Goal: Find specific page/section: Find specific page/section

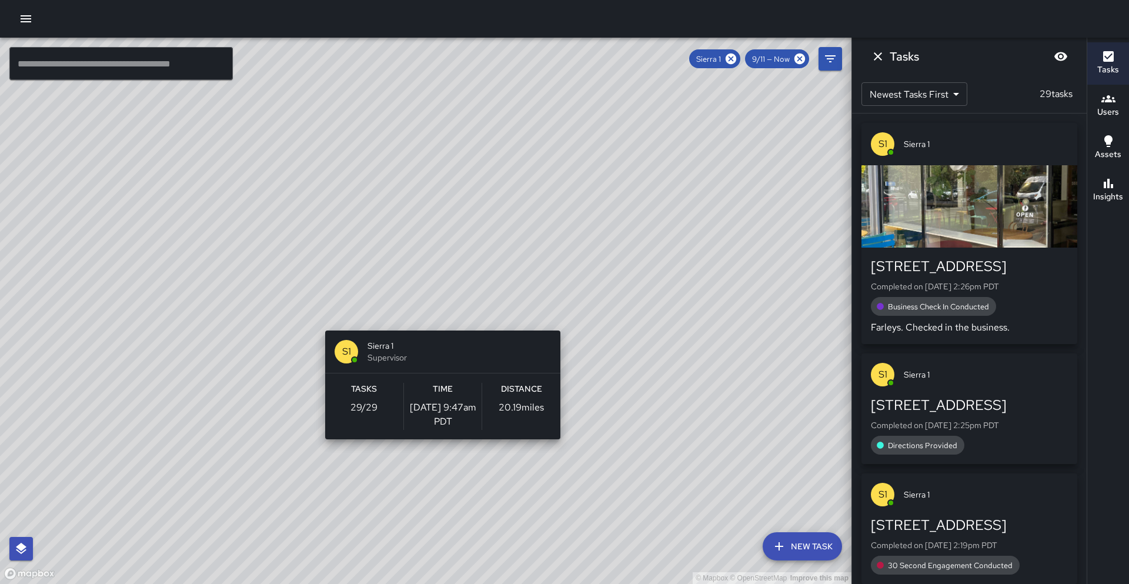
drag, startPoint x: 633, startPoint y: 219, endPoint x: 428, endPoint y: 321, distance: 229.1
click at [428, 321] on div "© Mapbox © OpenStreetMap Improve this map S1 Sierra 1 Supervisor Tasks 29 / 29 …" at bounding box center [426, 311] width 852 height 546
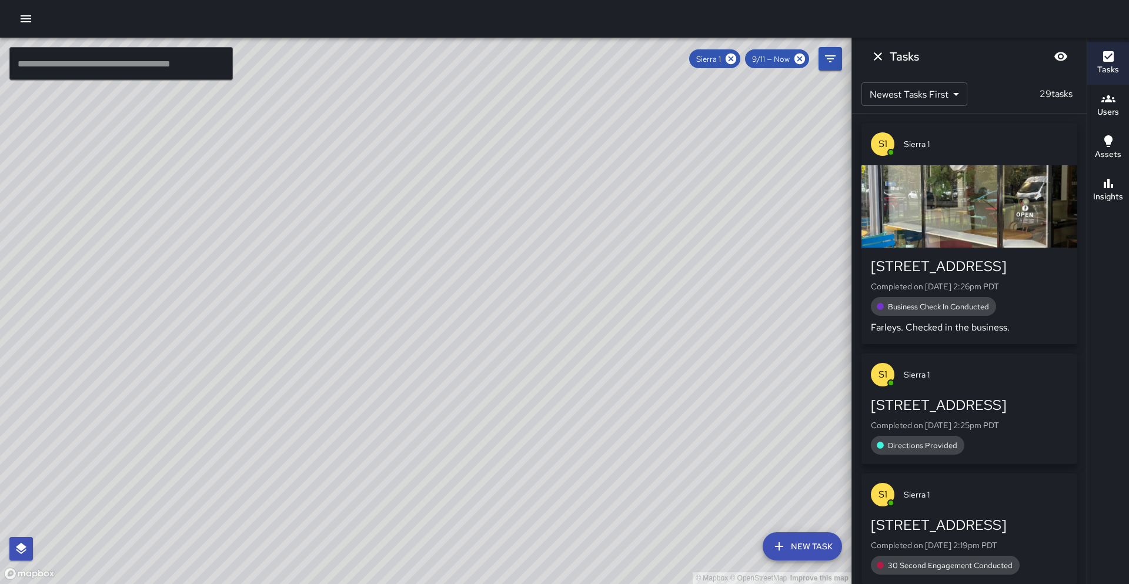
drag, startPoint x: 590, startPoint y: 322, endPoint x: 618, endPoint y: 171, distance: 153.8
click at [618, 171] on div "© Mapbox © OpenStreetMap Improve this map" at bounding box center [426, 311] width 852 height 546
click at [729, 59] on icon at bounding box center [731, 59] width 11 height 11
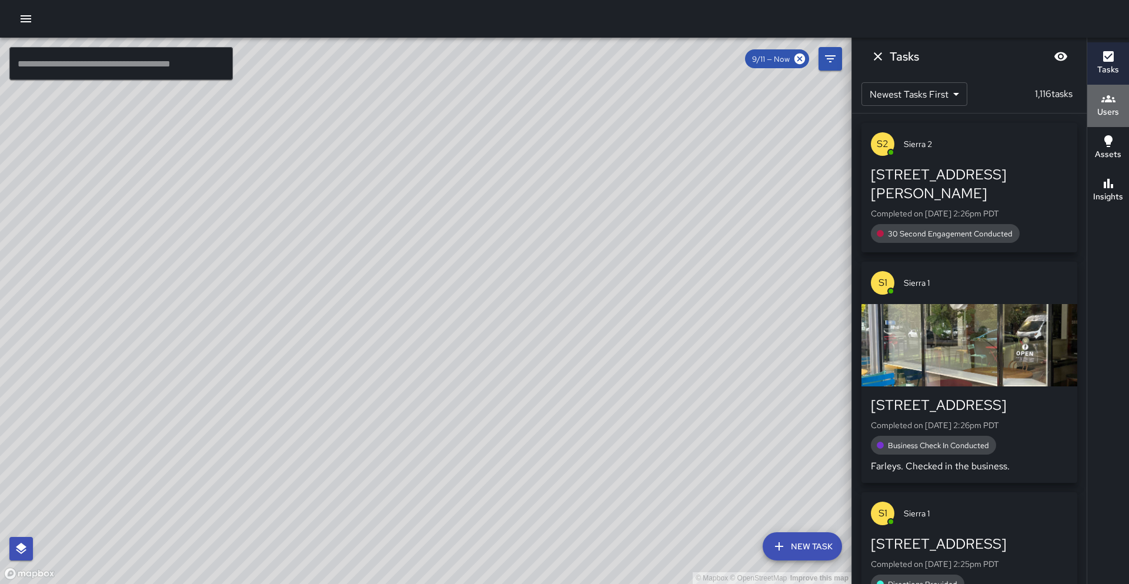
click at [1103, 111] on h6 "Users" at bounding box center [1108, 112] width 22 height 13
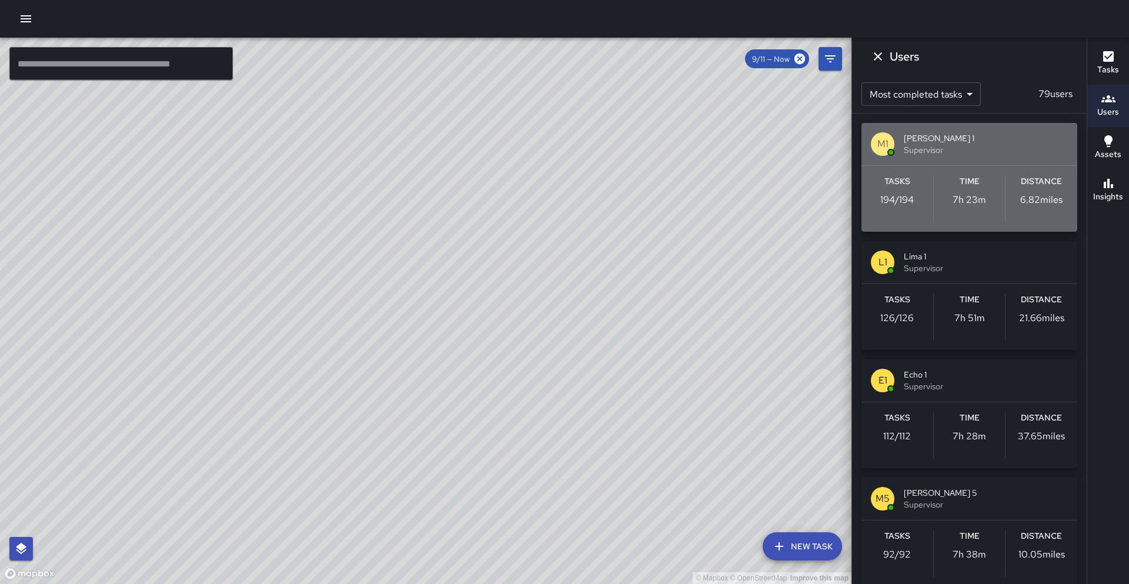
click at [979, 136] on span "Mike 1" at bounding box center [986, 138] width 164 height 12
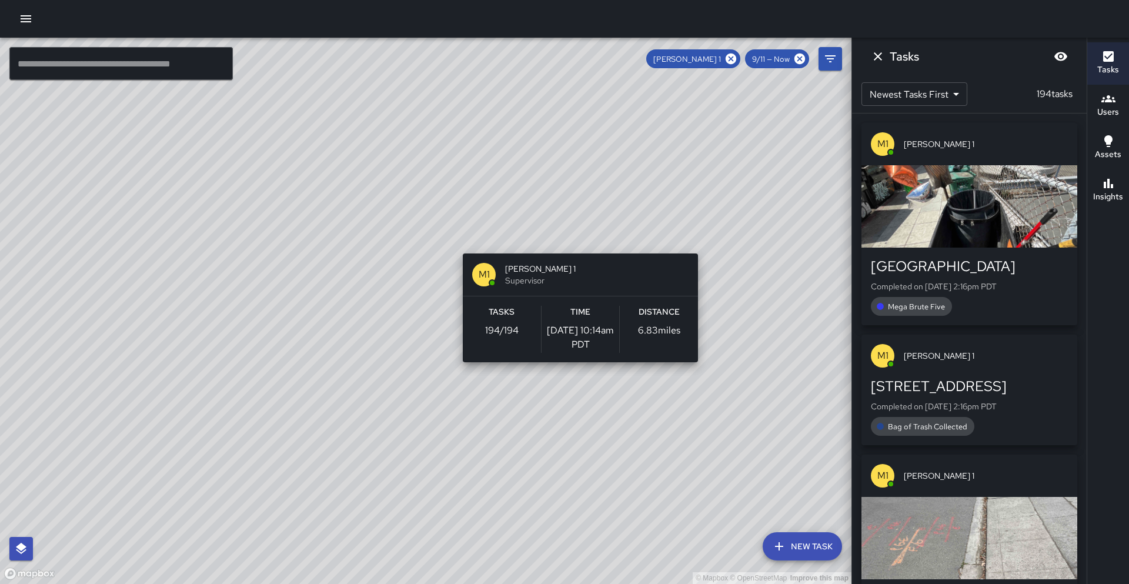
click at [576, 246] on div "© Mapbox © OpenStreetMap Improve this map M1 Mike 1 Supervisor Tasks 194 / 194 …" at bounding box center [426, 311] width 852 height 546
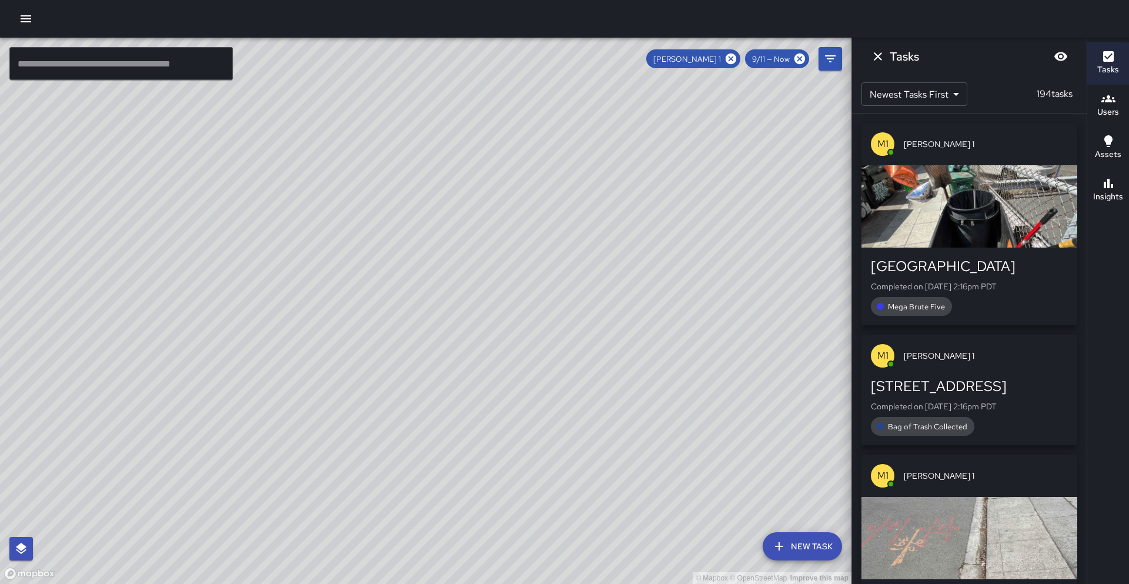
drag, startPoint x: 430, startPoint y: 299, endPoint x: 559, endPoint y: 69, distance: 263.6
click at [558, 69] on div "© Mapbox © OpenStreetMap Improve this map" at bounding box center [426, 311] width 852 height 546
drag, startPoint x: 631, startPoint y: 268, endPoint x: 422, endPoint y: 216, distance: 215.5
click at [430, 197] on div "© Mapbox © OpenStreetMap Improve this map" at bounding box center [426, 311] width 852 height 546
drag, startPoint x: 427, startPoint y: 244, endPoint x: 337, endPoint y: 322, distance: 118.8
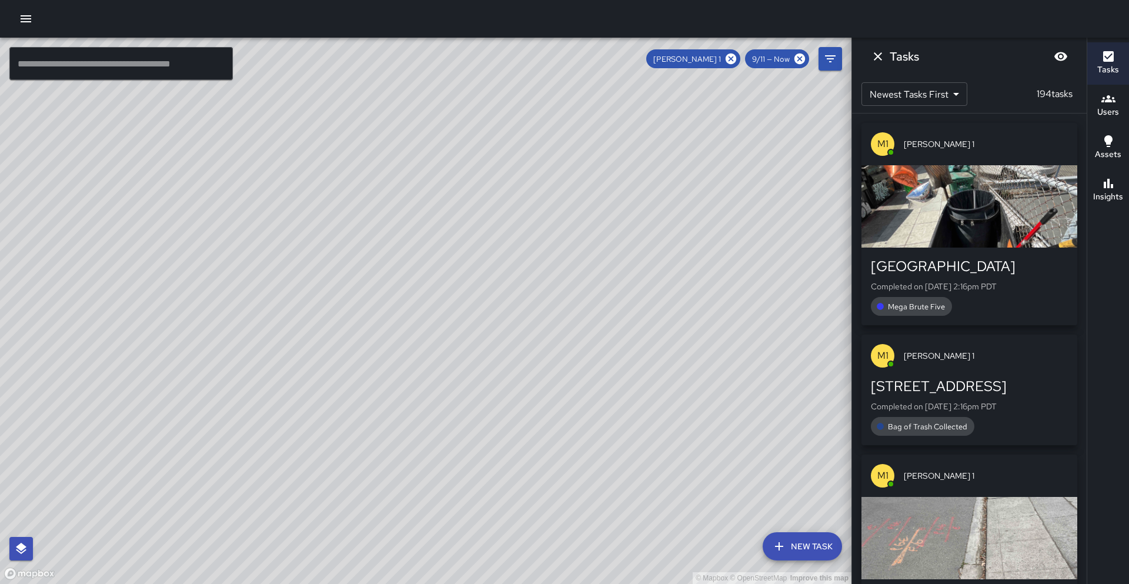
click at [336, 322] on div "© Mapbox © OpenStreetMap Improve this map" at bounding box center [426, 311] width 852 height 546
click at [727, 59] on icon at bounding box center [731, 59] width 11 height 11
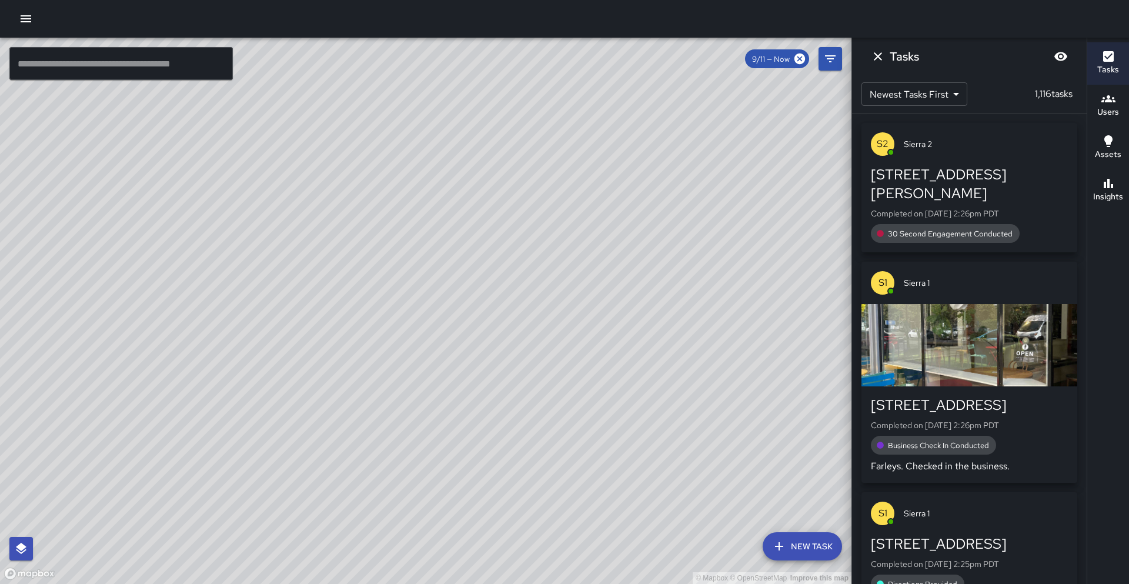
click at [173, 62] on input "text" at bounding box center [120, 63] width 223 height 33
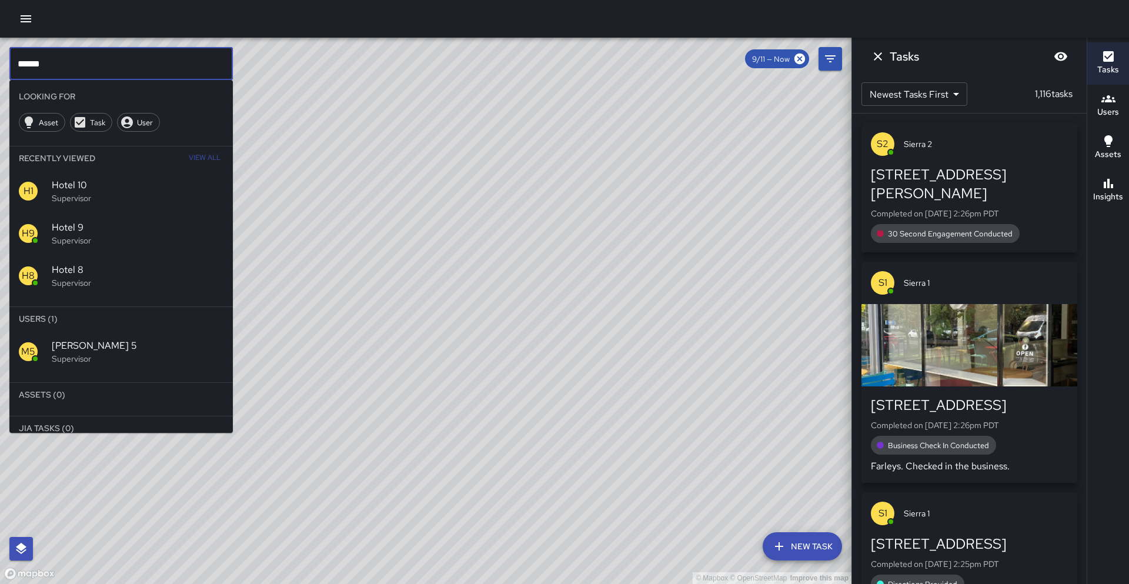
click at [70, 353] on p "Supervisor" at bounding box center [138, 359] width 172 height 12
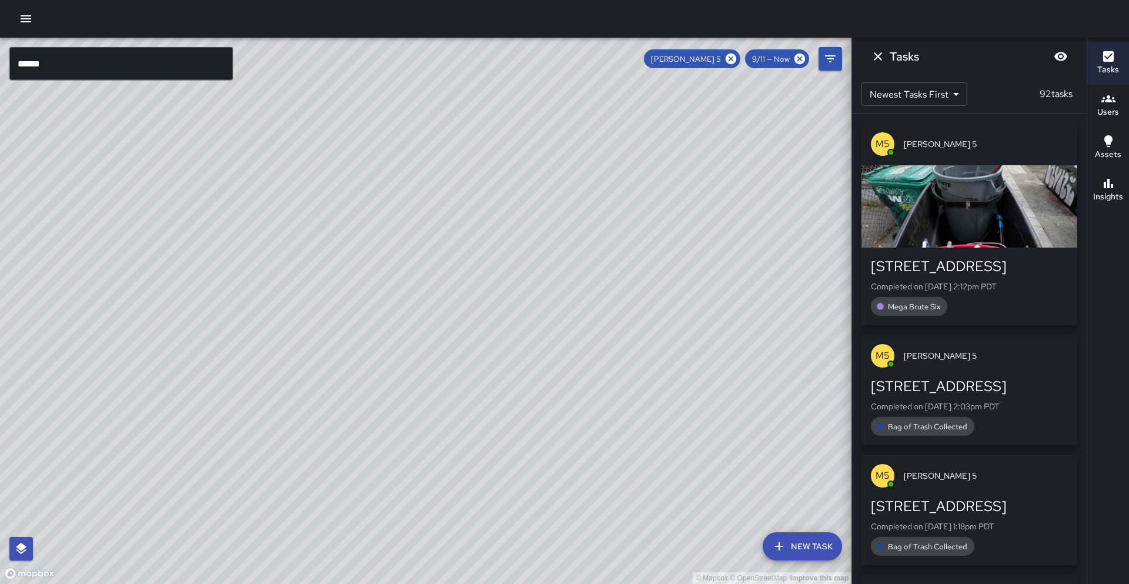
click at [368, 287] on div "© Mapbox © OpenStreetMap Improve this map" at bounding box center [426, 311] width 852 height 546
click at [730, 58] on icon at bounding box center [731, 58] width 13 height 13
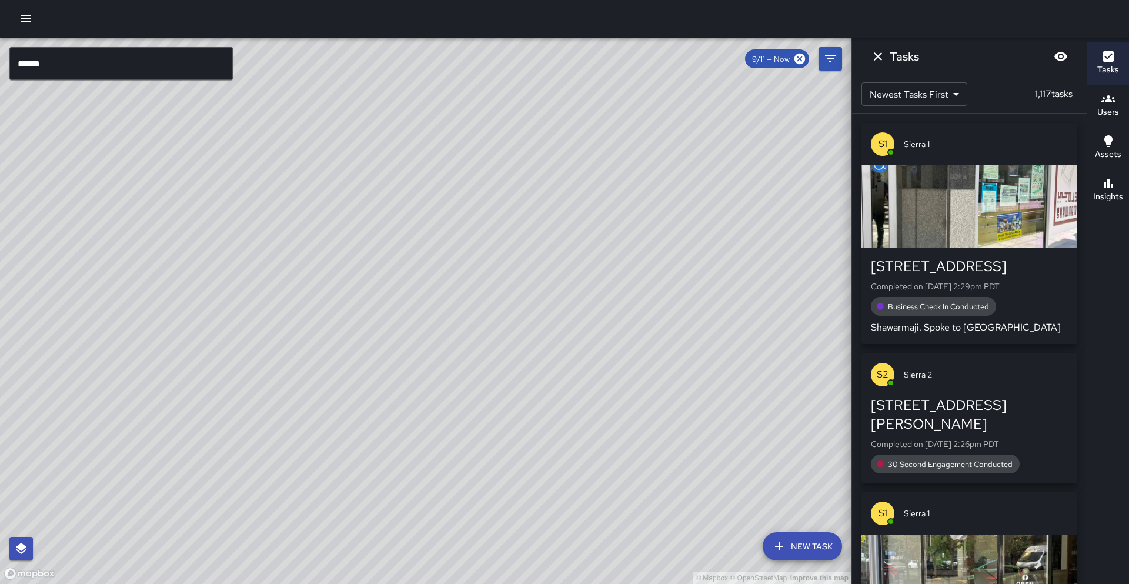
click at [56, 59] on input "******" at bounding box center [120, 63] width 223 height 33
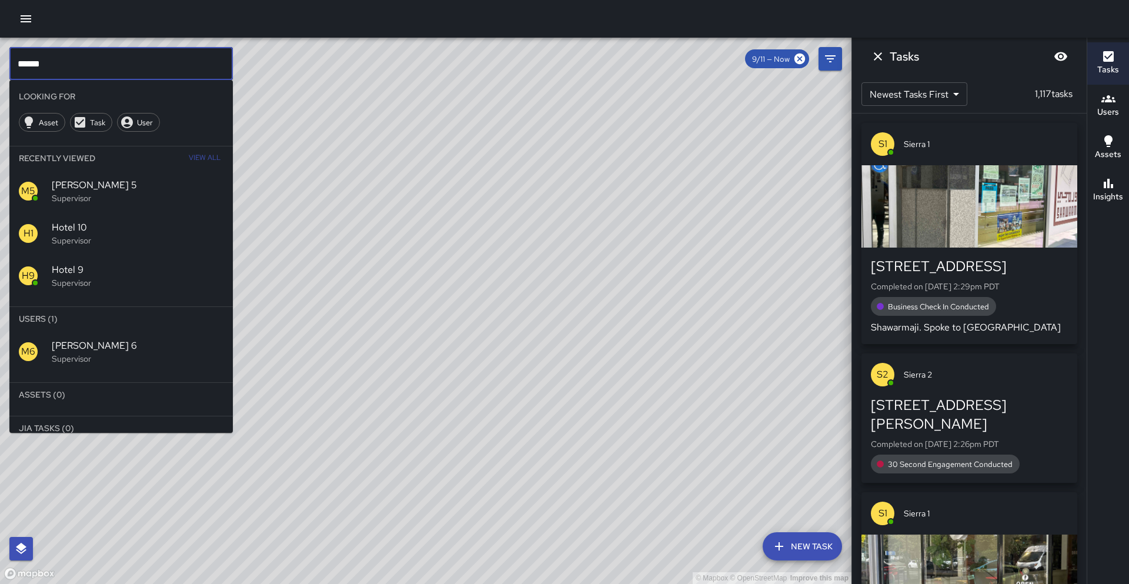
click at [105, 347] on span "Mike 6" at bounding box center [138, 346] width 172 height 14
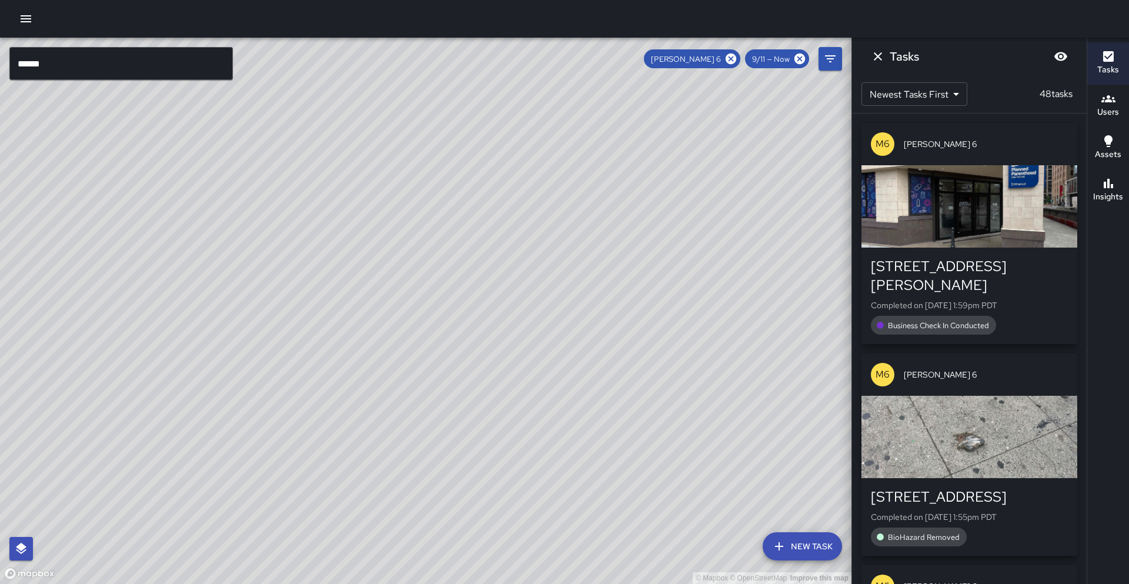
drag, startPoint x: 124, startPoint y: 323, endPoint x: 231, endPoint y: 101, distance: 247.0
click at [232, 100] on div "© Mapbox © OpenStreetMap Improve this map" at bounding box center [426, 311] width 852 height 546
click at [730, 60] on icon at bounding box center [731, 58] width 13 height 13
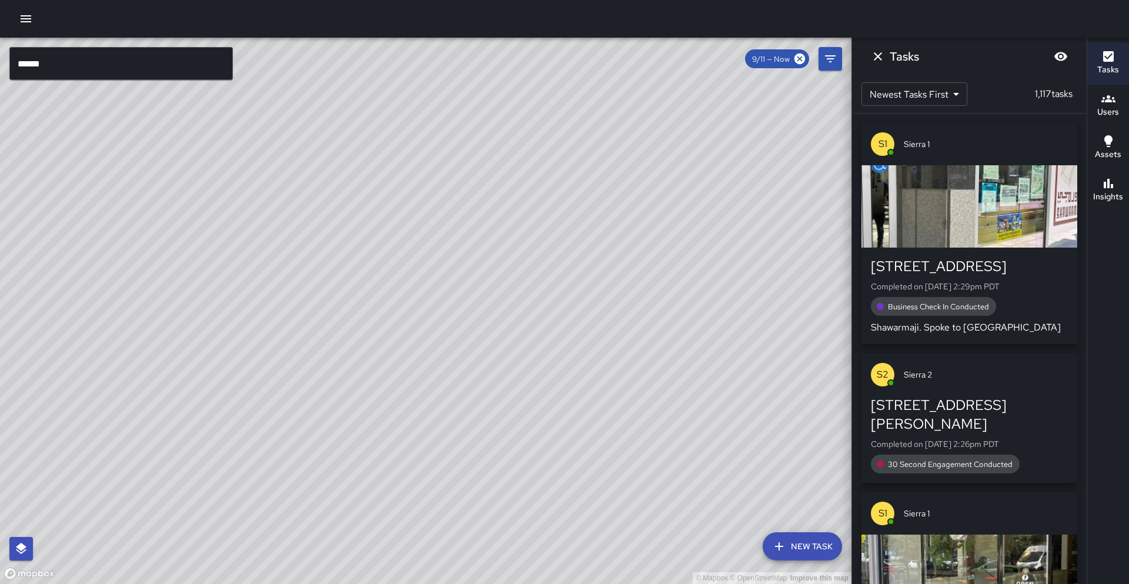
click at [729, 61] on div "© Mapbox © OpenStreetMap Improve this map" at bounding box center [426, 311] width 852 height 546
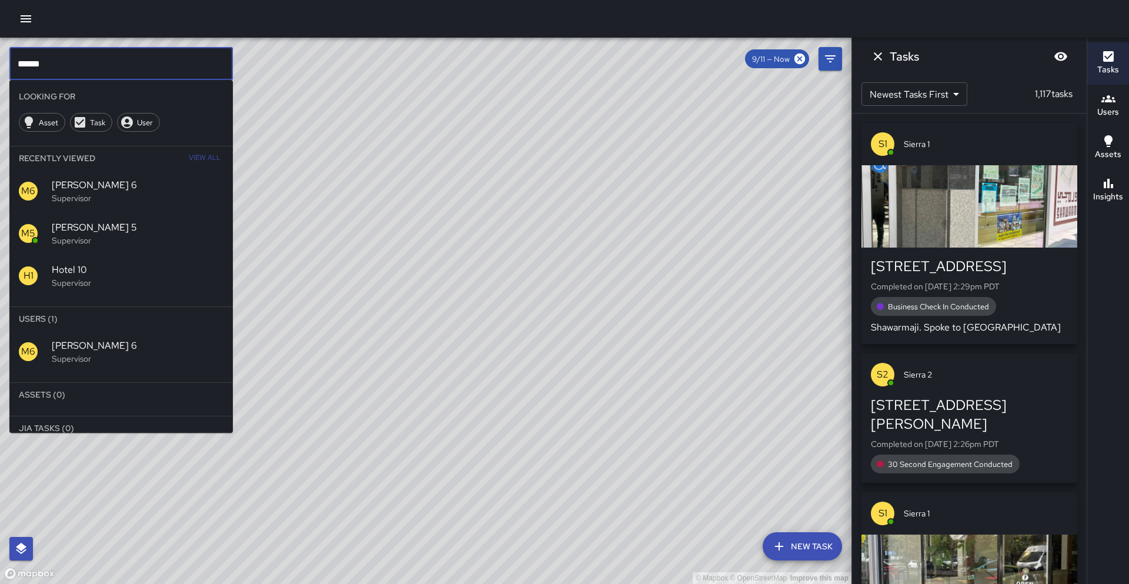
click at [141, 67] on input "******" at bounding box center [120, 63] width 223 height 33
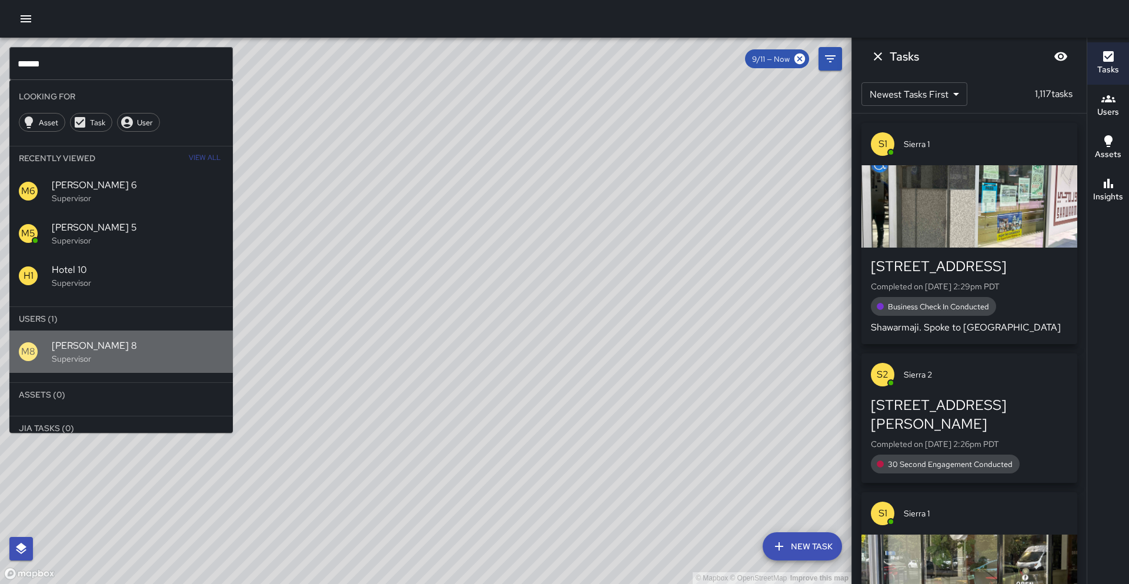
click at [78, 358] on p "Supervisor" at bounding box center [138, 359] width 172 height 12
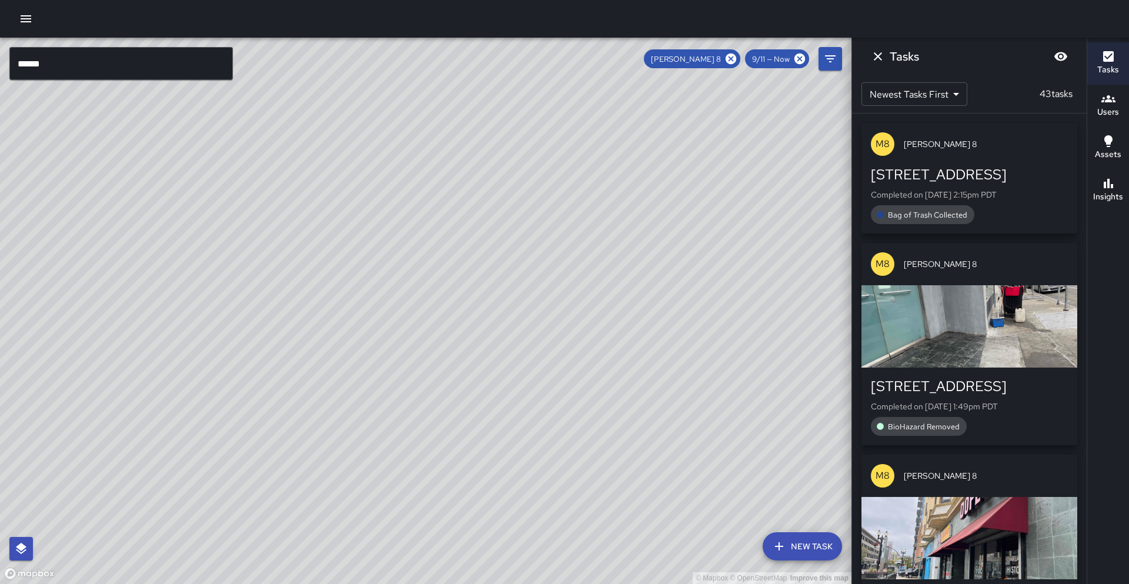
click at [49, 66] on input "******" at bounding box center [120, 63] width 223 height 33
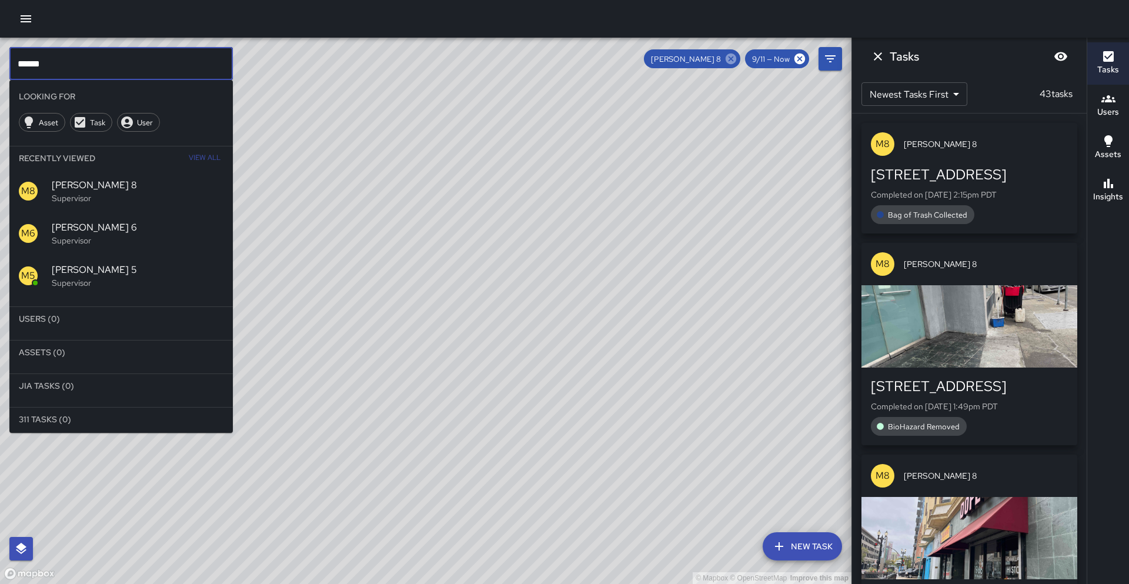
click at [731, 60] on icon at bounding box center [731, 59] width 11 height 11
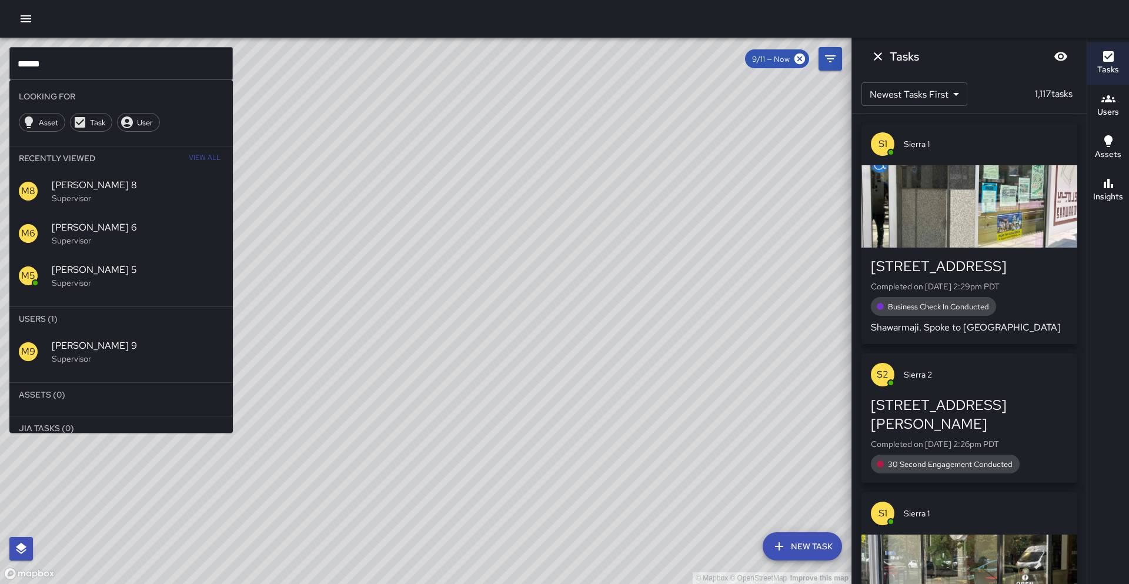
click at [105, 345] on span "Mike 9" at bounding box center [138, 346] width 172 height 14
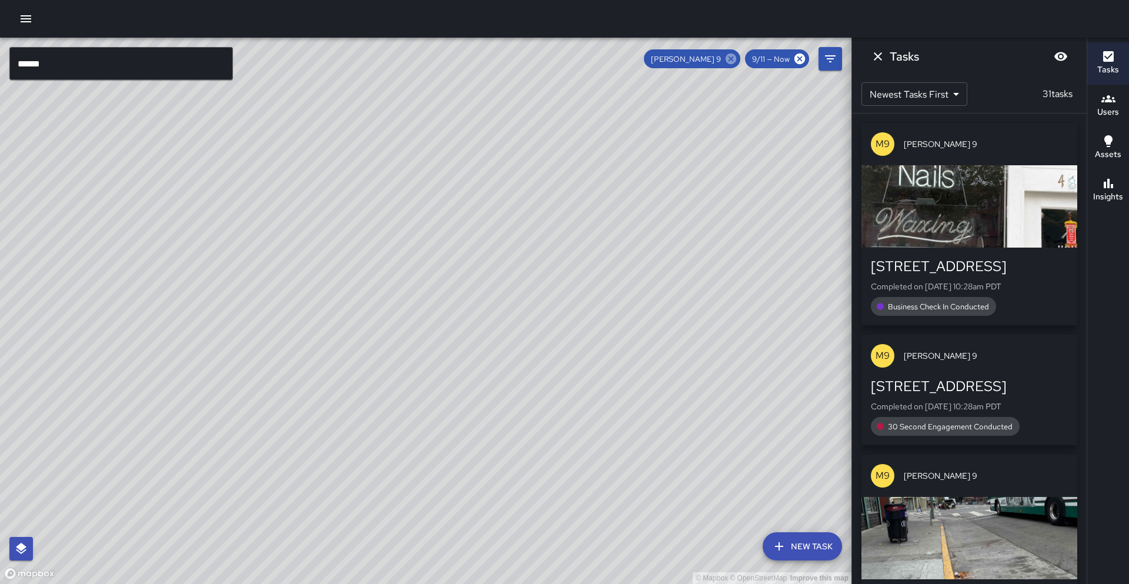
click at [732, 57] on icon at bounding box center [731, 59] width 11 height 11
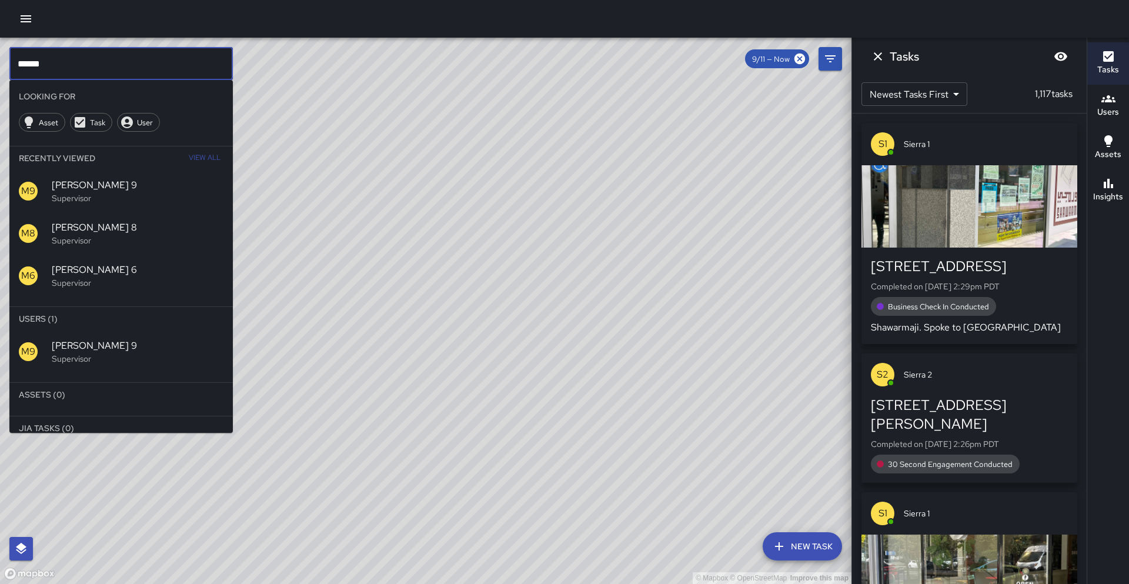
click at [69, 61] on input "******" at bounding box center [120, 63] width 223 height 33
type input "*"
drag, startPoint x: 49, startPoint y: 67, endPoint x: 0, endPoint y: 62, distance: 49.0
click at [0, 62] on div "© Mapbox © OpenStreetMap Improve this map ******* ​ Looking For Asset Task User…" at bounding box center [426, 311] width 852 height 546
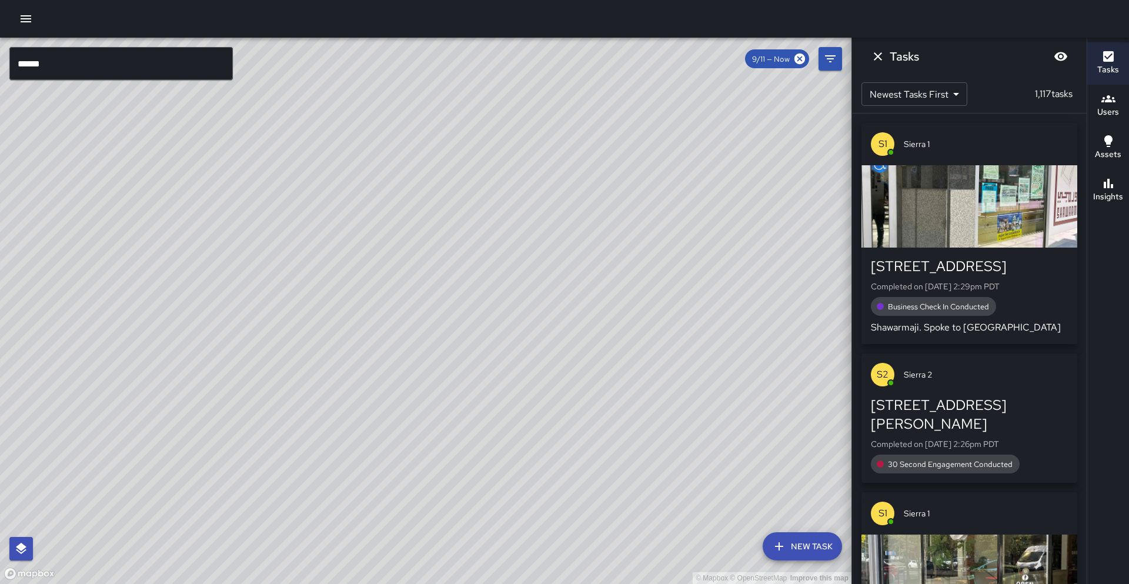
drag, startPoint x: 221, startPoint y: 203, endPoint x: 365, endPoint y: 186, distance: 144.6
click at [365, 186] on div "© Mapbox © OpenStreetMap Improve this map" at bounding box center [426, 311] width 852 height 546
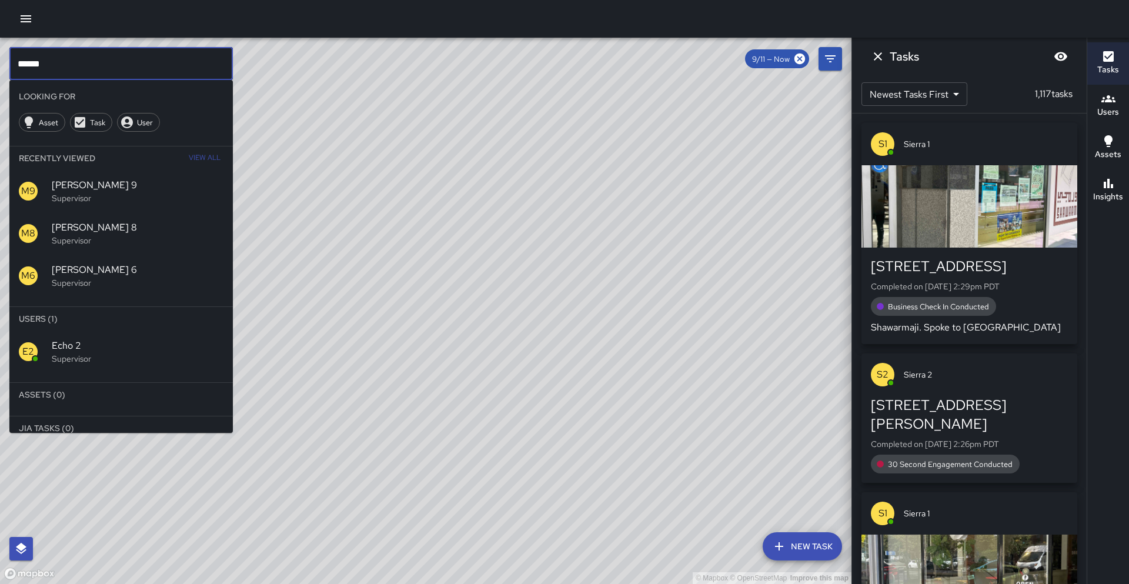
drag, startPoint x: 56, startPoint y: 70, endPoint x: 31, endPoint y: 64, distance: 26.0
click at [31, 64] on input "******" at bounding box center [120, 63] width 223 height 33
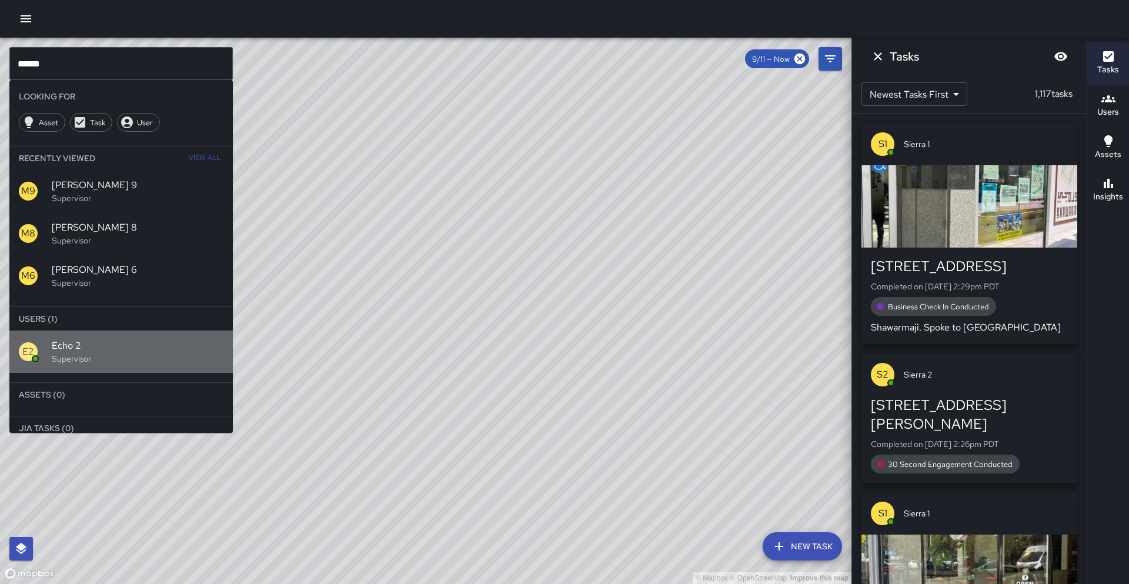
click at [90, 353] on p "Supervisor" at bounding box center [138, 359] width 172 height 12
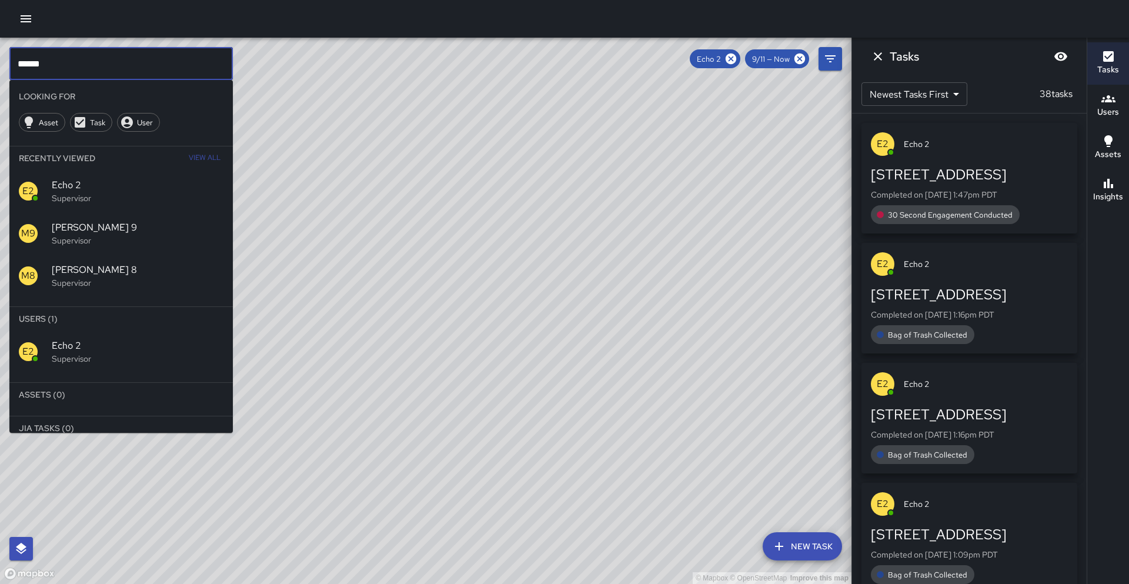
click at [58, 65] on input "******" at bounding box center [120, 63] width 223 height 33
click at [733, 58] on icon at bounding box center [731, 59] width 11 height 11
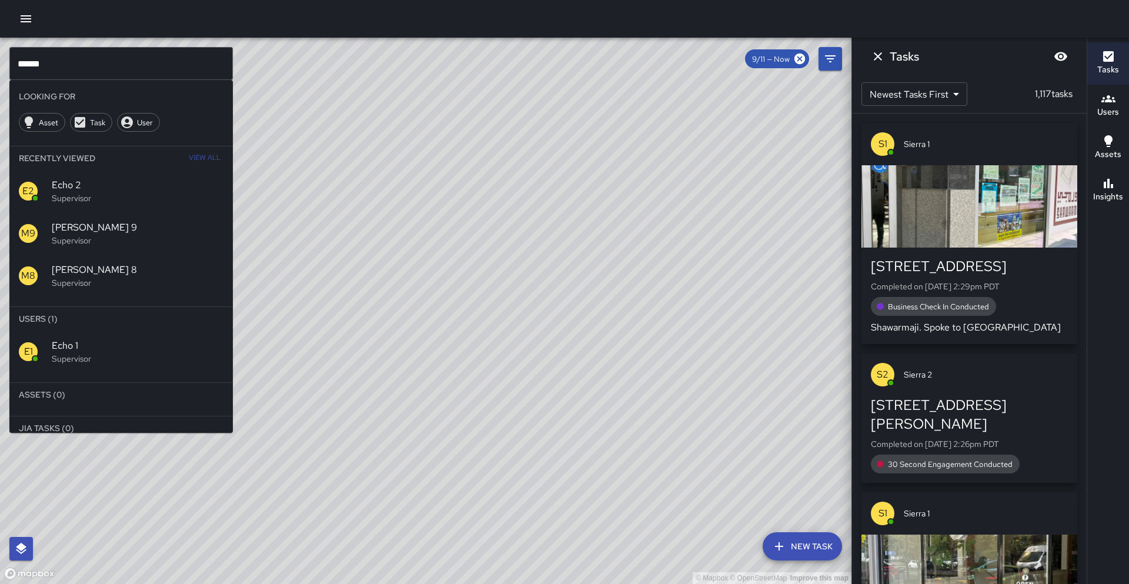
click at [108, 348] on span "Echo 1" at bounding box center [138, 346] width 172 height 14
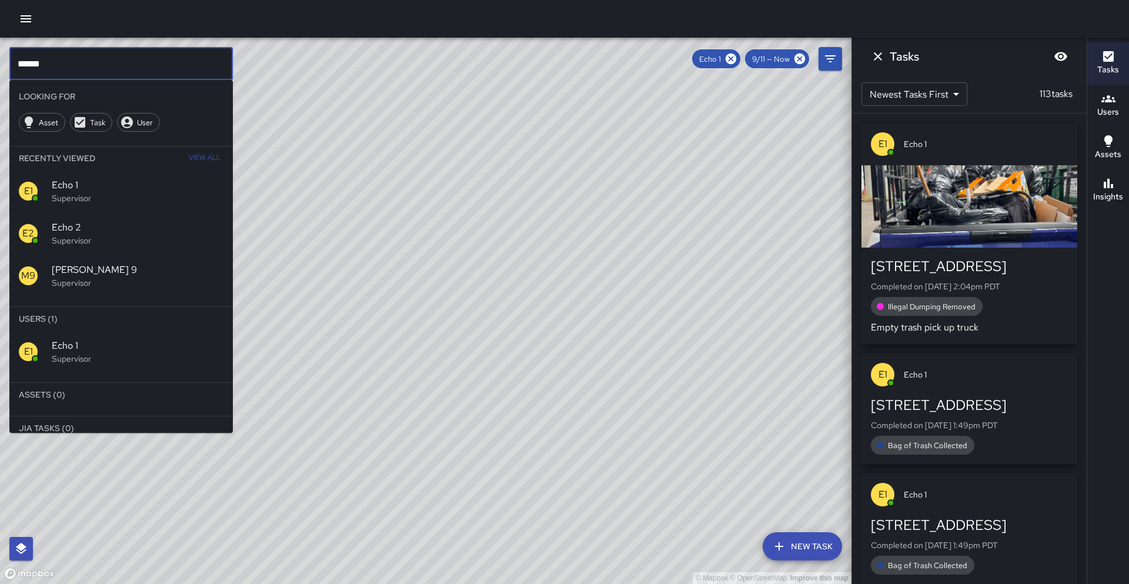
drag, startPoint x: 36, startPoint y: 62, endPoint x: 2, endPoint y: 61, distance: 34.1
click at [2, 61] on div "© Mapbox © OpenStreetMap Improve this map ****** ​ Looking For Asset Task User …" at bounding box center [426, 311] width 852 height 546
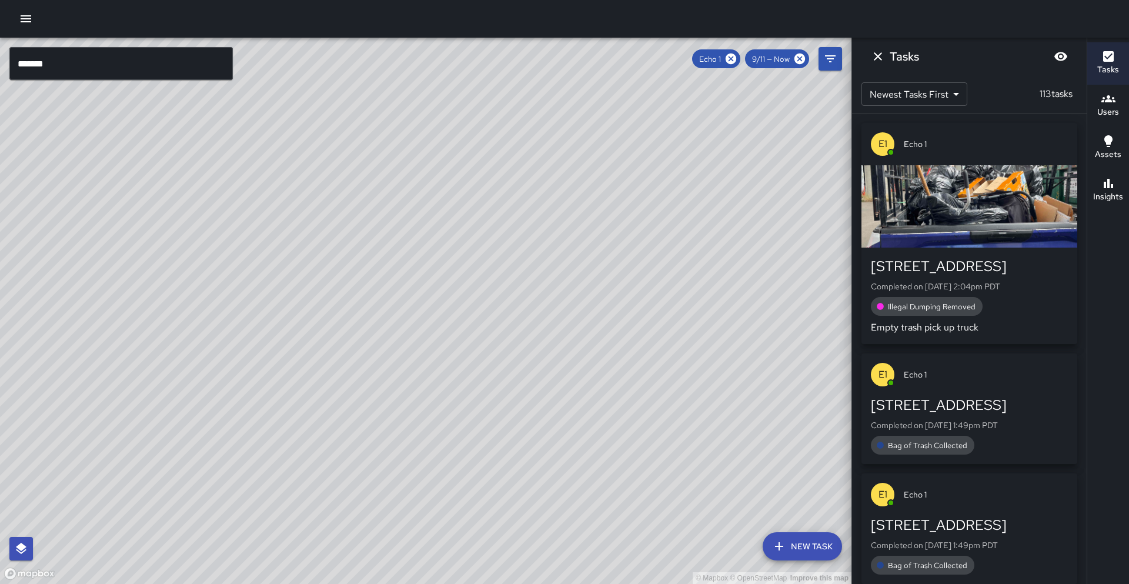
click at [730, 58] on icon at bounding box center [731, 59] width 11 height 11
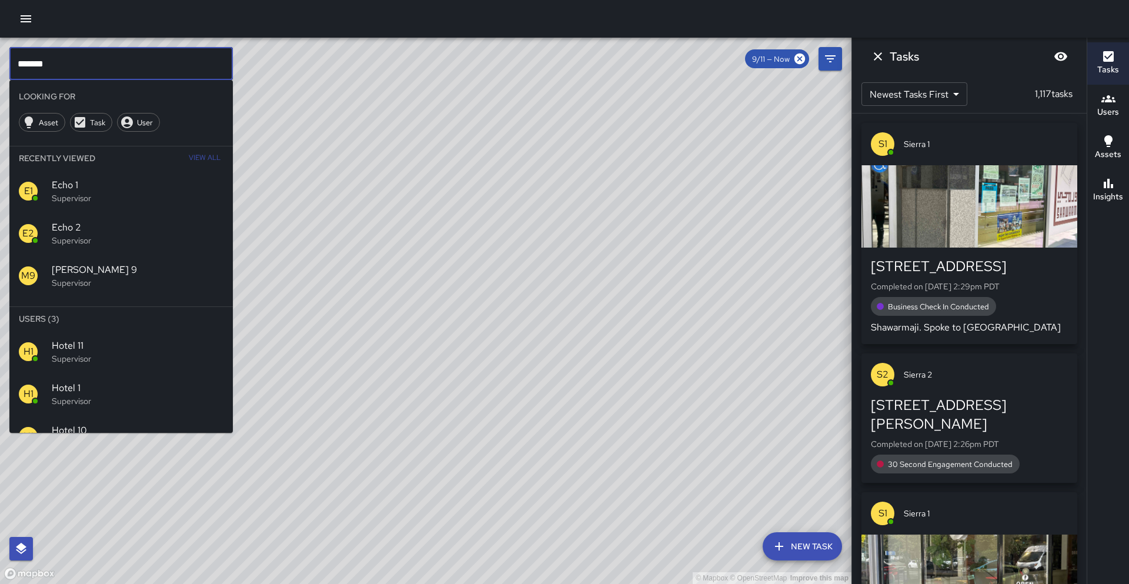
click at [71, 71] on input "*******" at bounding box center [120, 63] width 223 height 33
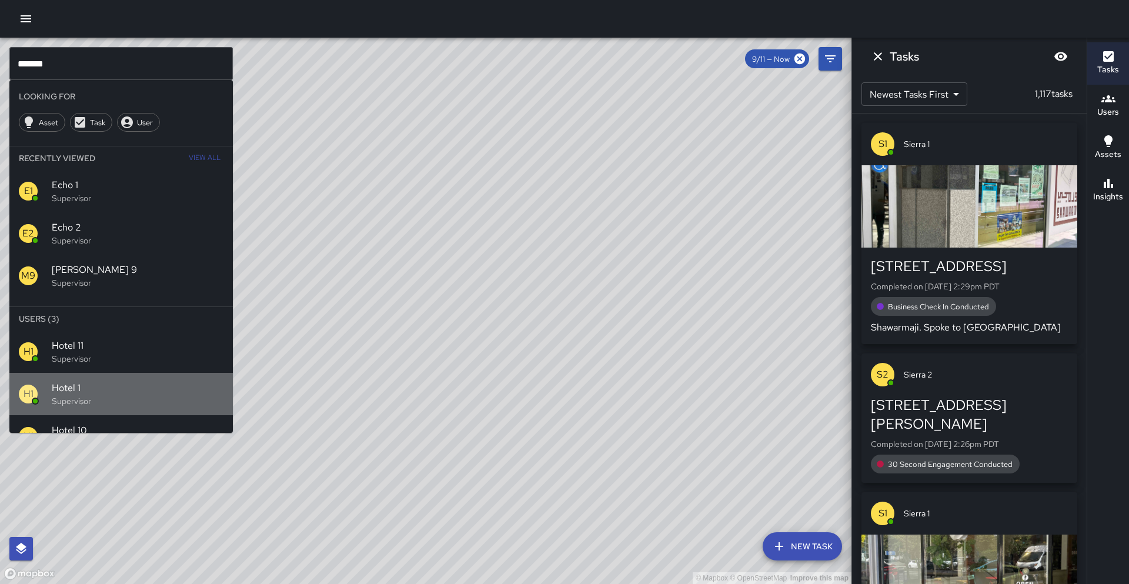
click at [115, 389] on span "Hotel 1" at bounding box center [138, 388] width 172 height 14
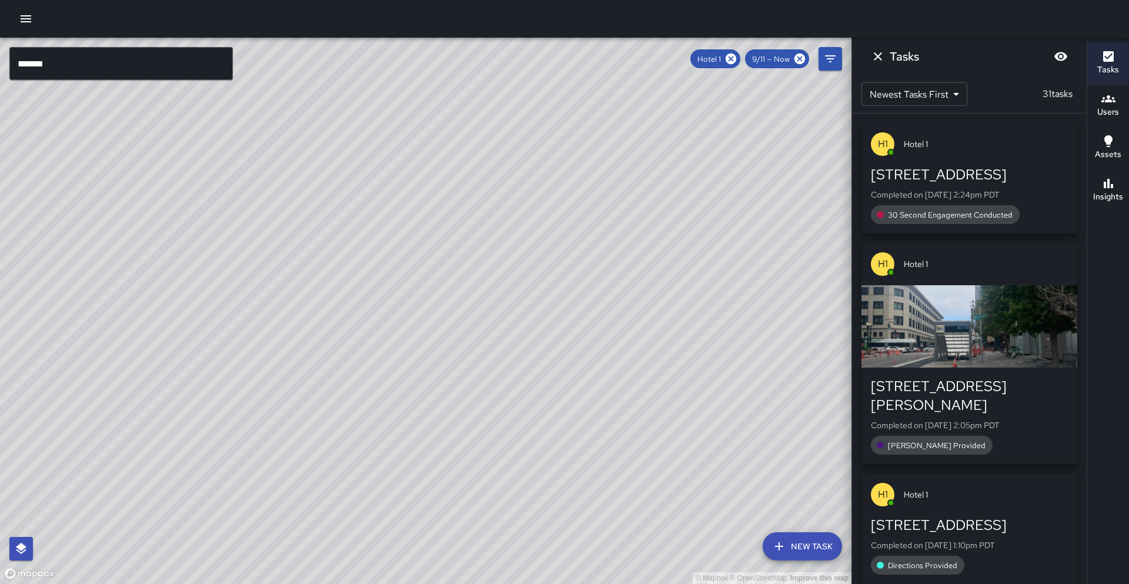
click at [54, 68] on input "*******" at bounding box center [120, 63] width 223 height 33
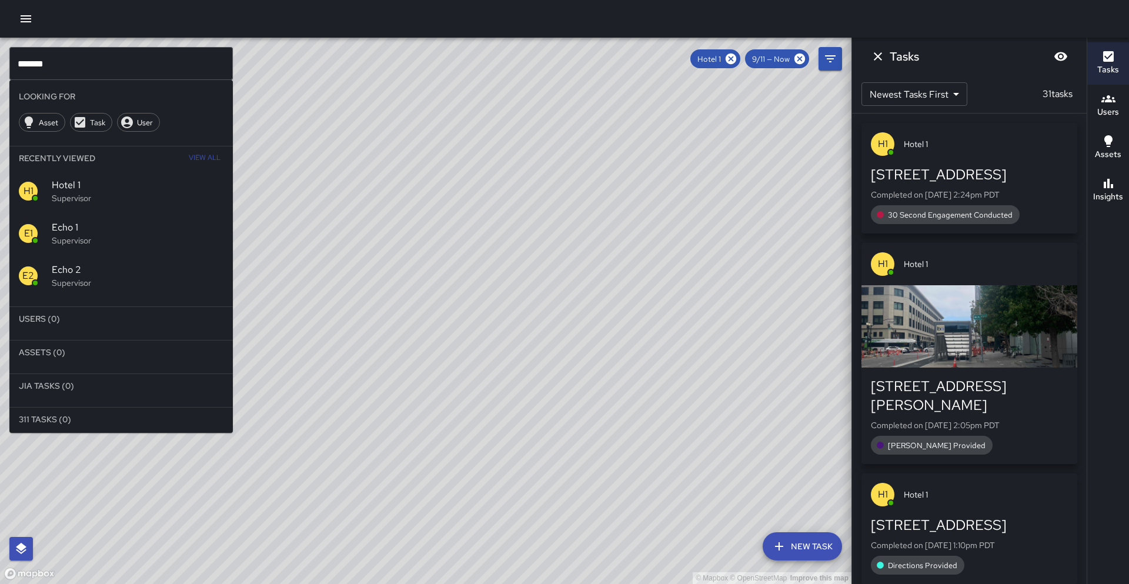
click at [726, 59] on icon at bounding box center [731, 59] width 11 height 11
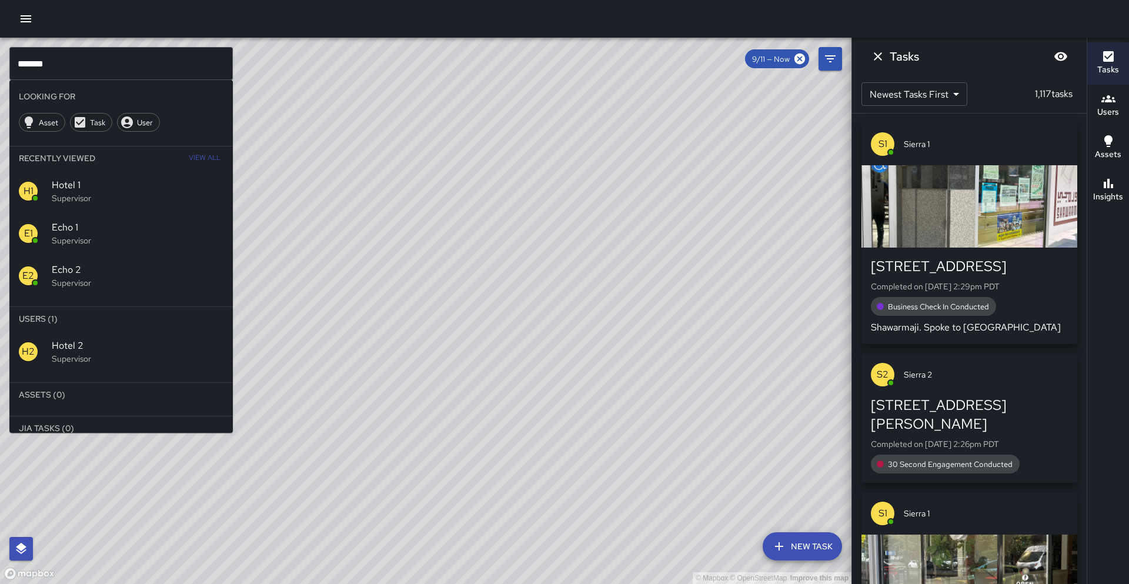
click at [98, 348] on span "Hotel 2" at bounding box center [138, 346] width 172 height 14
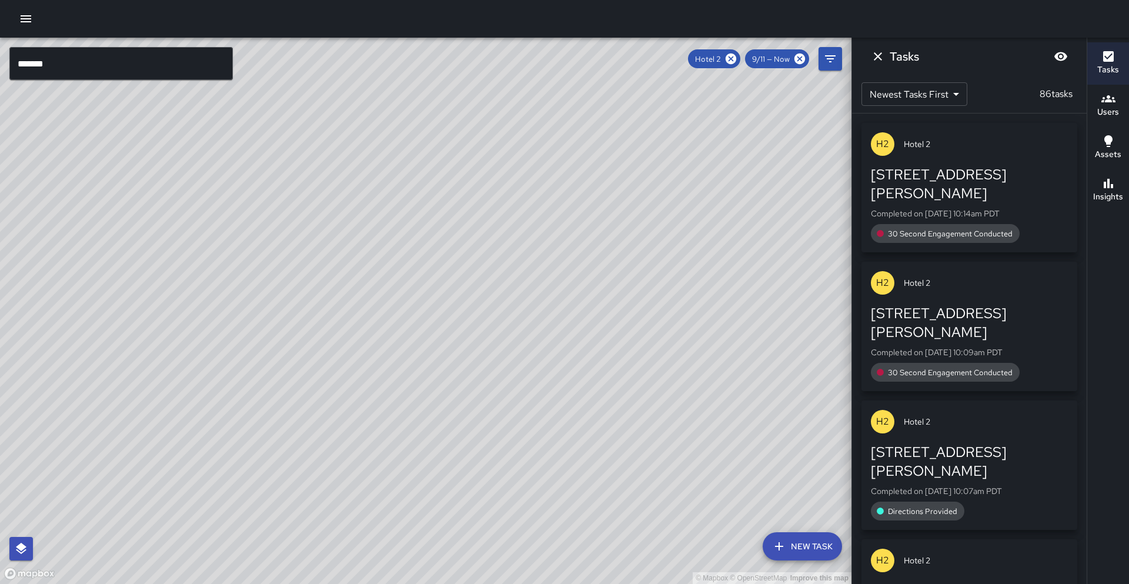
click at [62, 68] on input "*******" at bounding box center [120, 63] width 223 height 33
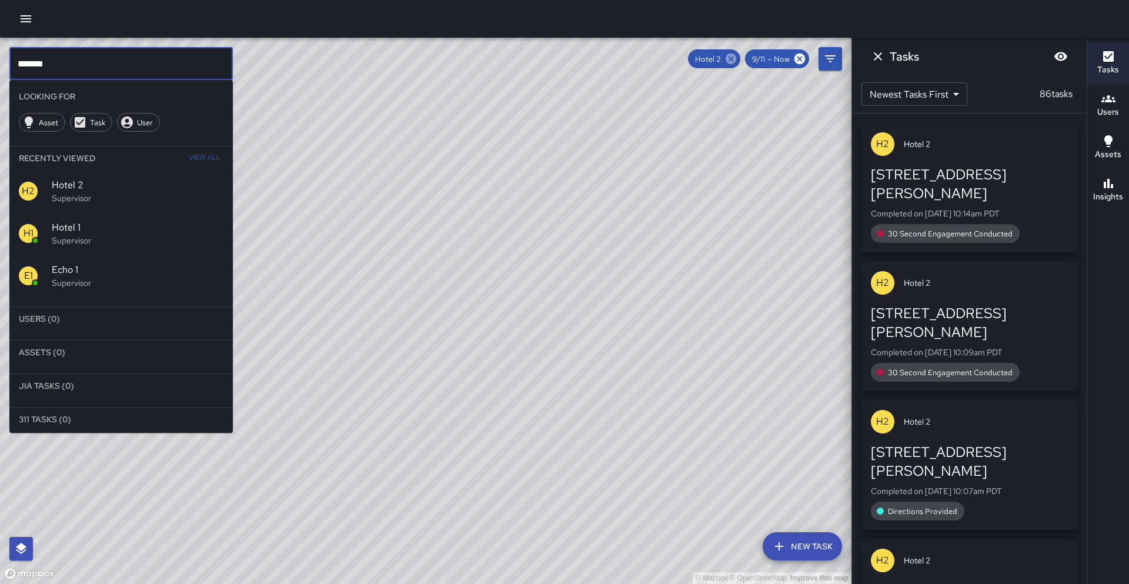
click at [729, 60] on icon at bounding box center [731, 58] width 13 height 13
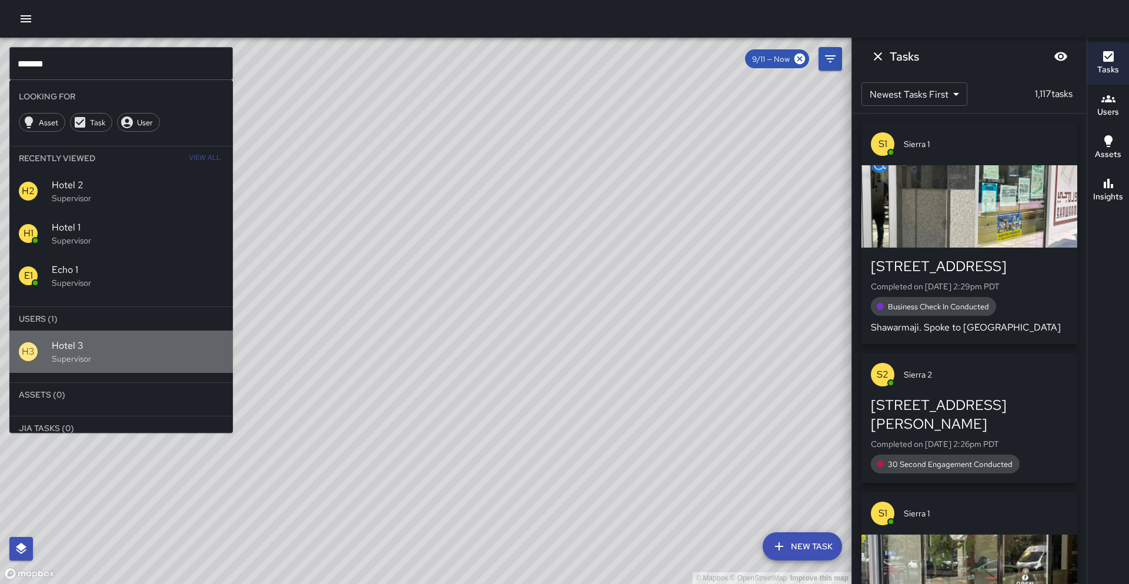
click at [105, 346] on span "Hotel 3" at bounding box center [138, 346] width 172 height 14
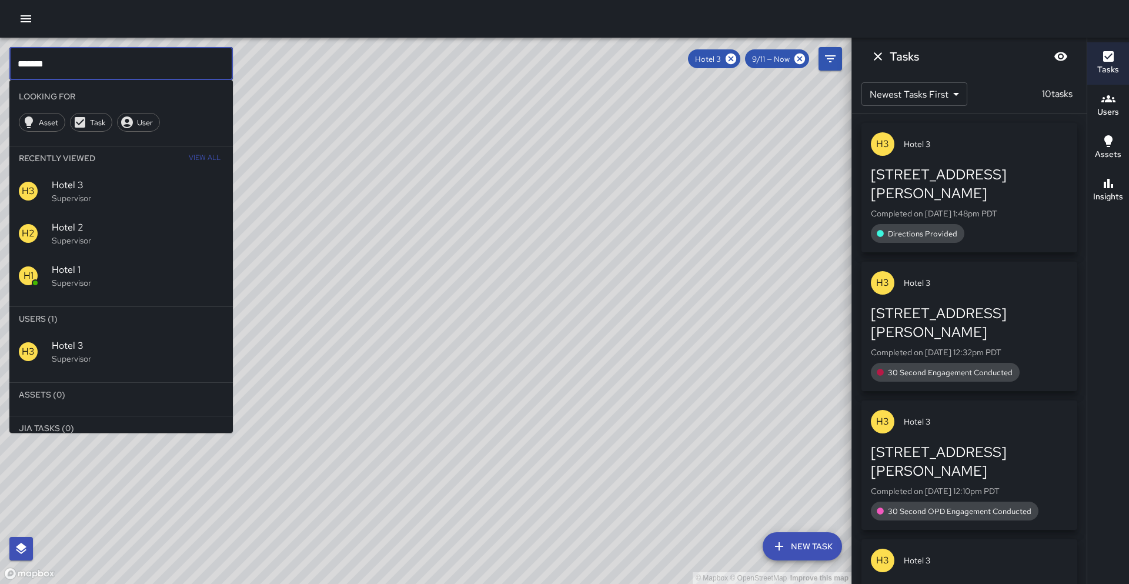
click at [56, 72] on input "*******" at bounding box center [120, 63] width 223 height 33
drag, startPoint x: 741, startPoint y: 62, endPoint x: 735, endPoint y: 62, distance: 6.5
click at [737, 62] on div "Hotel 3 9/11 — Now" at bounding box center [748, 58] width 121 height 19
click at [101, 73] on input "*****" at bounding box center [120, 63] width 223 height 33
type input "*******"
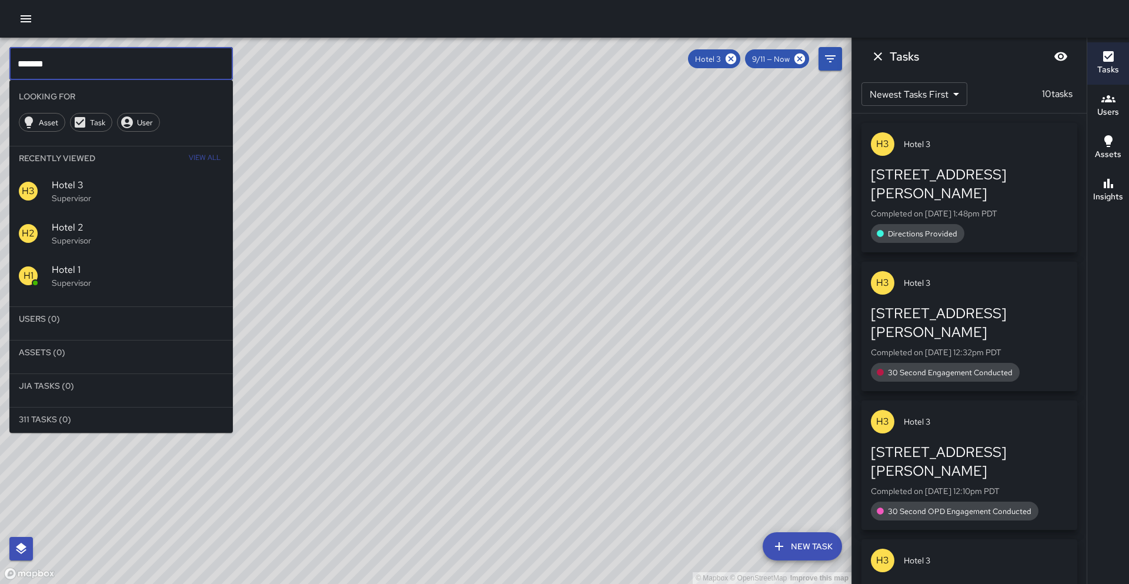
click at [728, 58] on icon at bounding box center [731, 59] width 11 height 11
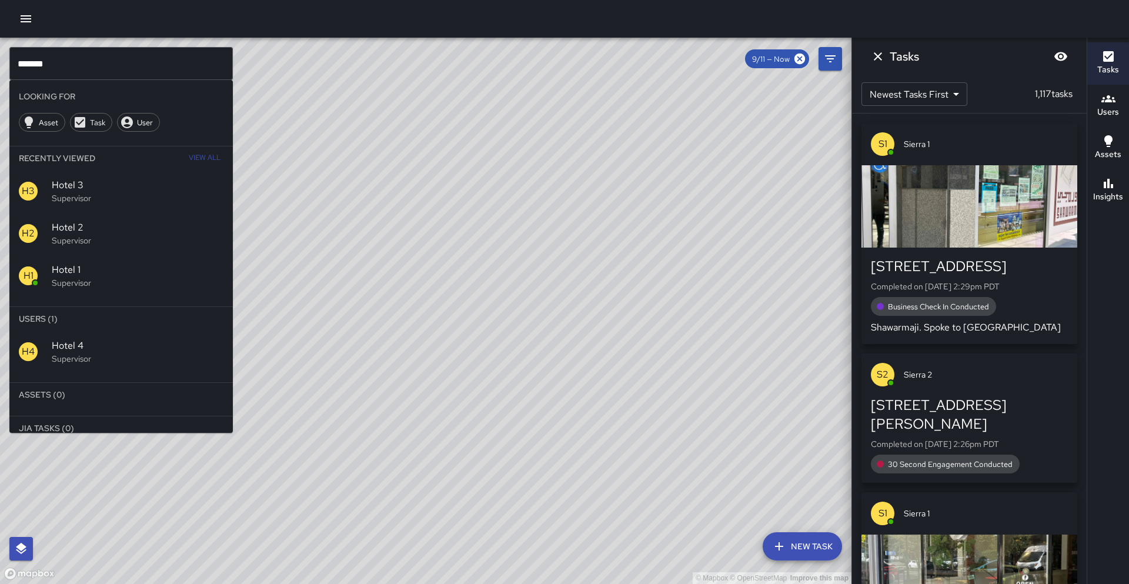
drag, startPoint x: 76, startPoint y: 336, endPoint x: 84, endPoint y: 342, distance: 9.6
click at [82, 340] on div "H4 Hotel 4 Supervisor" at bounding box center [120, 352] width 223 height 42
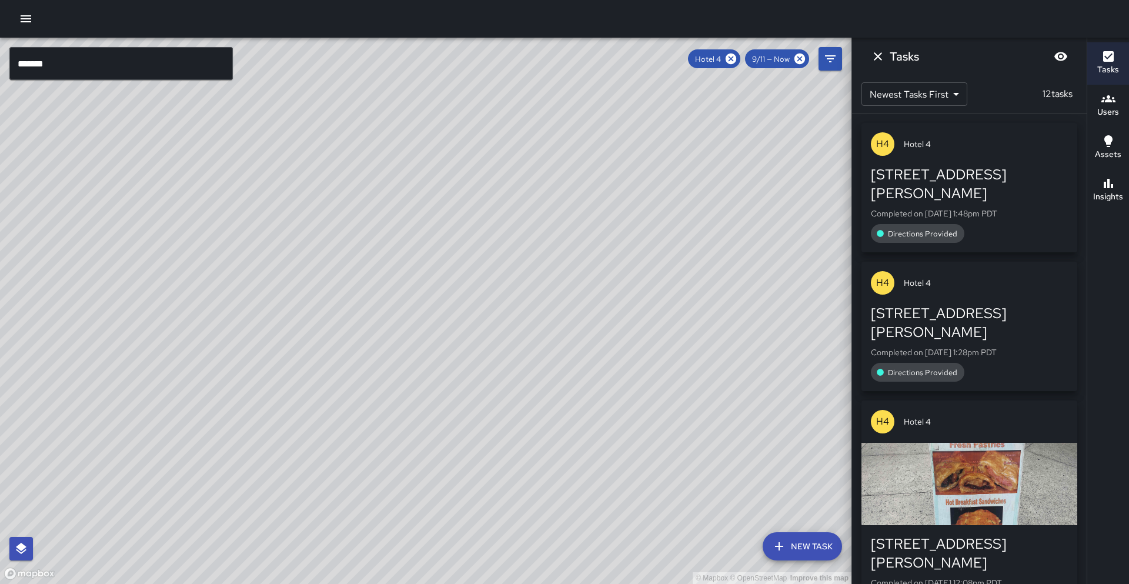
click at [438, 218] on div "© Mapbox © OpenStreetMap Improve this map" at bounding box center [426, 311] width 852 height 546
click at [447, 216] on div "© Mapbox © OpenStreetMap Improve this map" at bounding box center [426, 311] width 852 height 546
click at [425, 284] on div "© Mapbox © OpenStreetMap Improve this map" at bounding box center [426, 311] width 852 height 546
drag, startPoint x: 453, startPoint y: 245, endPoint x: 203, endPoint y: 361, distance: 275.8
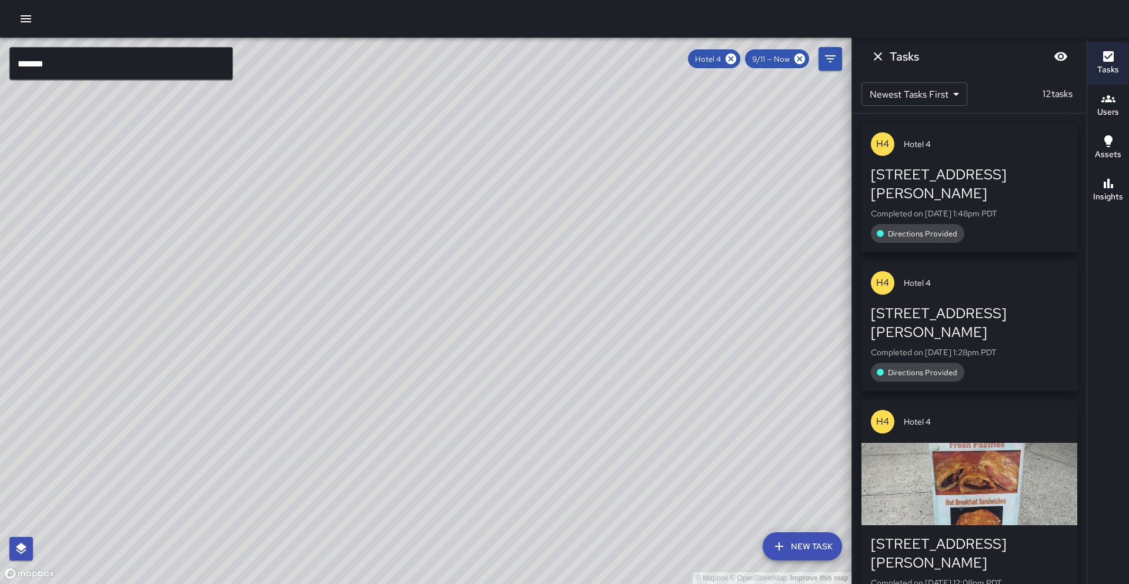
click at [203, 361] on div "© Mapbox © OpenStreetMap Improve this map" at bounding box center [426, 311] width 852 height 546
drag, startPoint x: 352, startPoint y: 281, endPoint x: 246, endPoint y: 336, distance: 119.7
click at [212, 361] on div "© Mapbox © OpenStreetMap Improve this map" at bounding box center [426, 311] width 852 height 546
drag, startPoint x: 115, startPoint y: 393, endPoint x: 239, endPoint y: 351, distance: 131.1
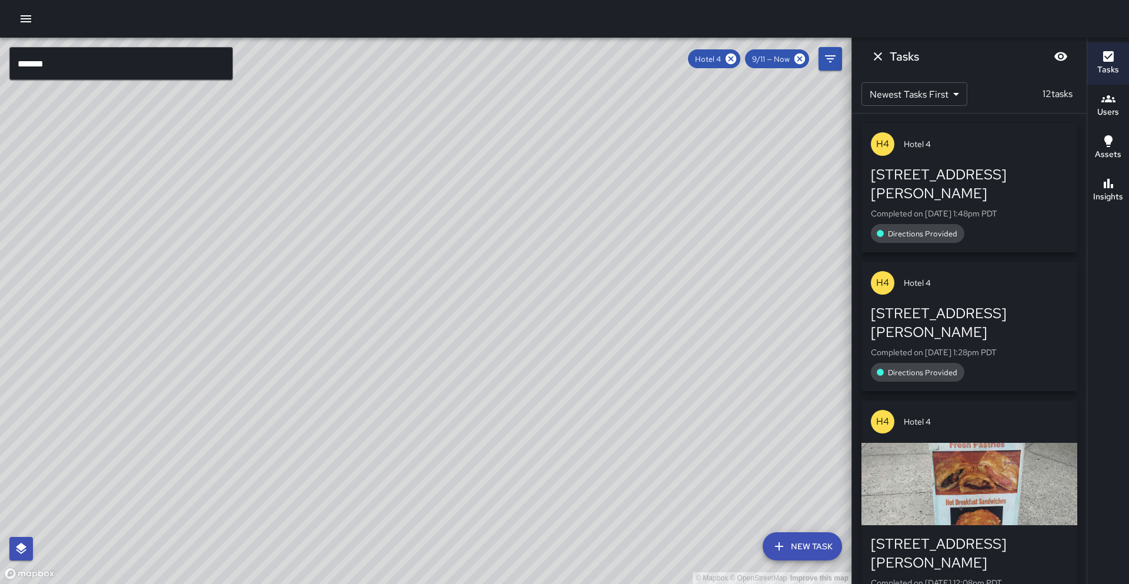
click at [239, 351] on div "© Mapbox © OpenStreetMap Improve this map" at bounding box center [426, 311] width 852 height 546
drag, startPoint x: 260, startPoint y: 335, endPoint x: 195, endPoint y: 396, distance: 89.0
click at [197, 448] on div "© Mapbox © OpenStreetMap Improve this map" at bounding box center [426, 311] width 852 height 546
drag, startPoint x: 196, startPoint y: 352, endPoint x: 59, endPoint y: 508, distance: 207.5
click at [59, 508] on div "© Mapbox © OpenStreetMap Improve this map" at bounding box center [426, 311] width 852 height 546
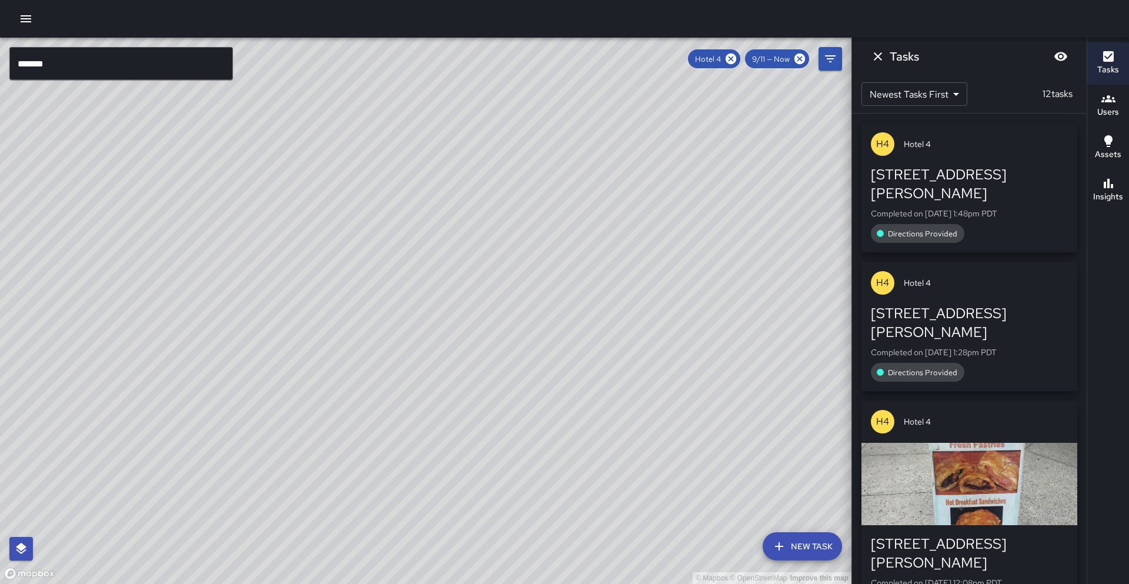
drag, startPoint x: 728, startPoint y: 57, endPoint x: 667, endPoint y: 86, distance: 67.9
click at [728, 57] on icon at bounding box center [731, 59] width 11 height 11
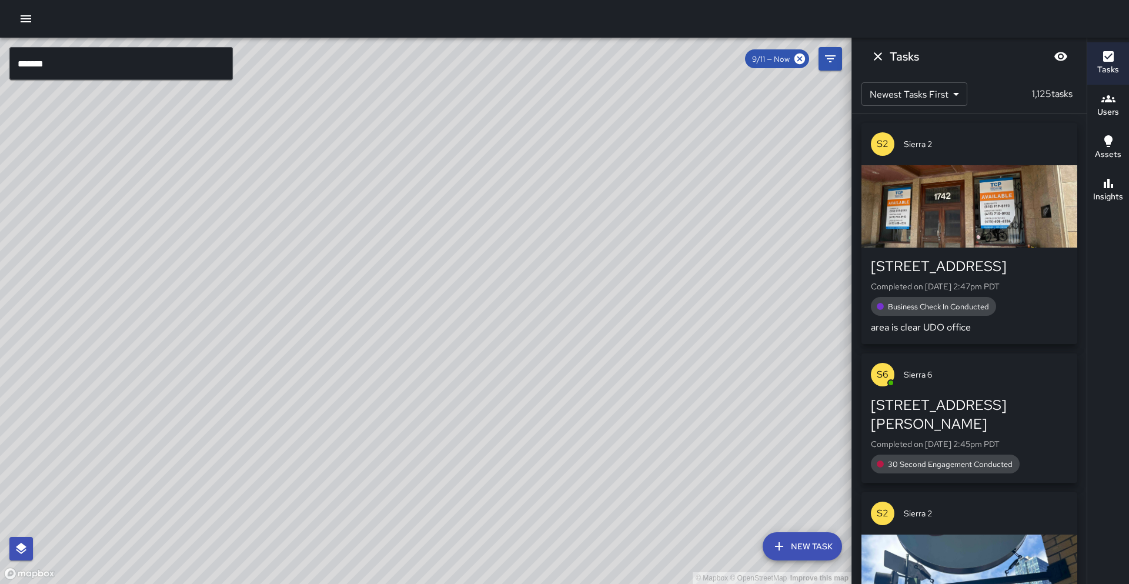
click at [346, 313] on div "© Mapbox © OpenStreetMap Improve this map" at bounding box center [426, 311] width 852 height 546
drag, startPoint x: 288, startPoint y: 449, endPoint x: 431, endPoint y: 213, distance: 276.1
click at [431, 213] on div "© Mapbox © OpenStreetMap Improve this map" at bounding box center [426, 311] width 852 height 546
drag, startPoint x: 239, startPoint y: 519, endPoint x: 423, endPoint y: 241, distance: 334.1
click at [421, 236] on div "© Mapbox © OpenStreetMap Improve this map" at bounding box center [426, 311] width 852 height 546
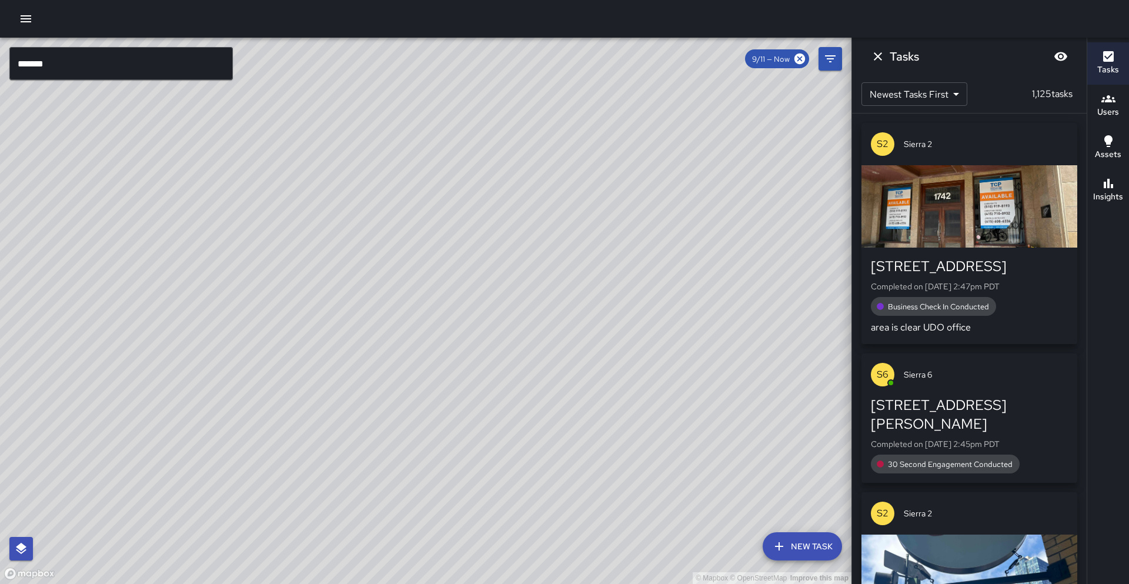
drag, startPoint x: 384, startPoint y: 309, endPoint x: 331, endPoint y: 364, distance: 76.9
click at [331, 365] on div "© Mapbox © OpenStreetMap Improve this map" at bounding box center [426, 311] width 852 height 546
drag, startPoint x: 383, startPoint y: 212, endPoint x: 284, endPoint y: 319, distance: 145.6
click at [284, 319] on div "© Mapbox © OpenStreetMap Improve this map" at bounding box center [426, 311] width 852 height 546
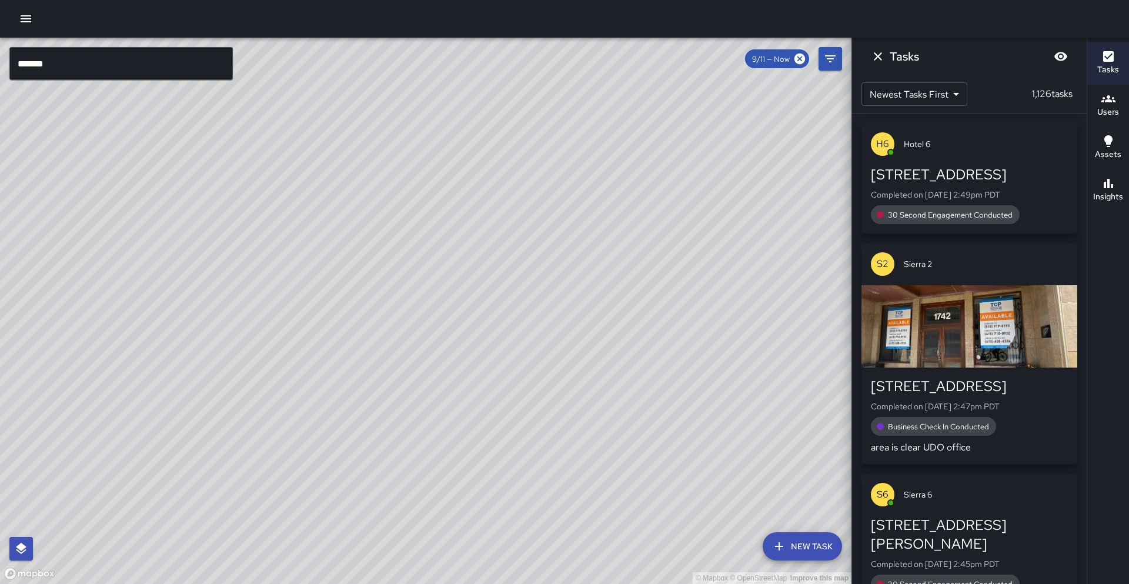
click at [254, 332] on div "© Mapbox © OpenStreetMap Improve this map" at bounding box center [426, 311] width 852 height 546
drag, startPoint x: 48, startPoint y: 445, endPoint x: 258, endPoint y: 287, distance: 262.5
click at [258, 287] on div "© Mapbox © OpenStreetMap Improve this map" at bounding box center [426, 311] width 852 height 546
drag, startPoint x: 248, startPoint y: 428, endPoint x: 269, endPoint y: 371, distance: 60.6
click at [269, 371] on div "© Mapbox © OpenStreetMap Improve this map" at bounding box center [426, 311] width 852 height 546
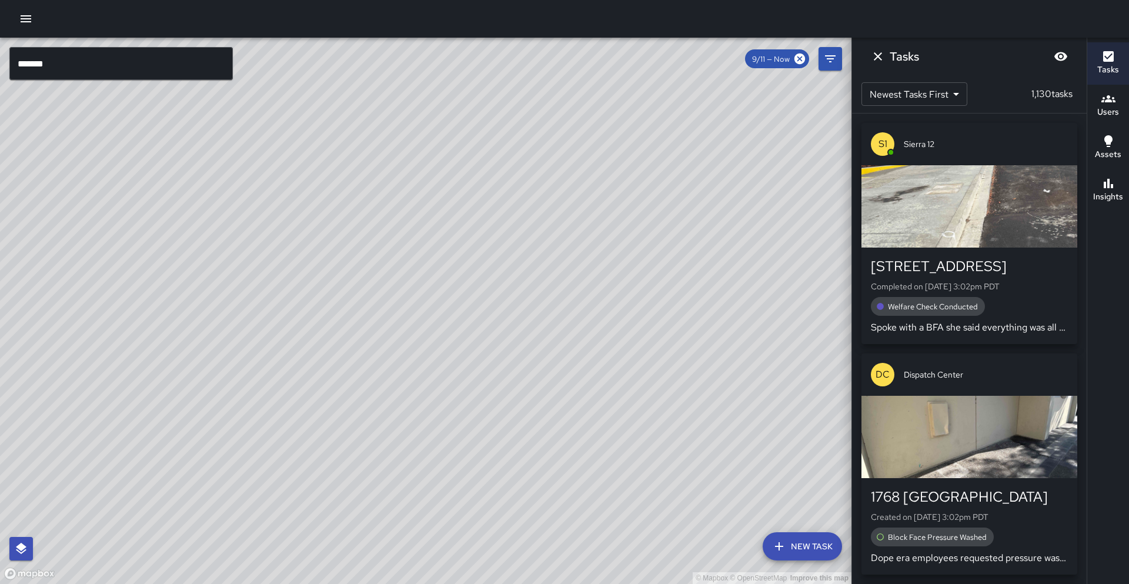
click at [373, 443] on div "© Mapbox © OpenStreetMap Improve this map" at bounding box center [426, 311] width 852 height 546
drag, startPoint x: 536, startPoint y: 356, endPoint x: 468, endPoint y: 482, distance: 143.4
click at [468, 482] on div "© Mapbox © OpenStreetMap Improve this map" at bounding box center [426, 311] width 852 height 546
drag, startPoint x: 643, startPoint y: 381, endPoint x: 605, endPoint y: 490, distance: 115.3
click at [605, 490] on div "© Mapbox © OpenStreetMap Improve this map" at bounding box center [426, 311] width 852 height 546
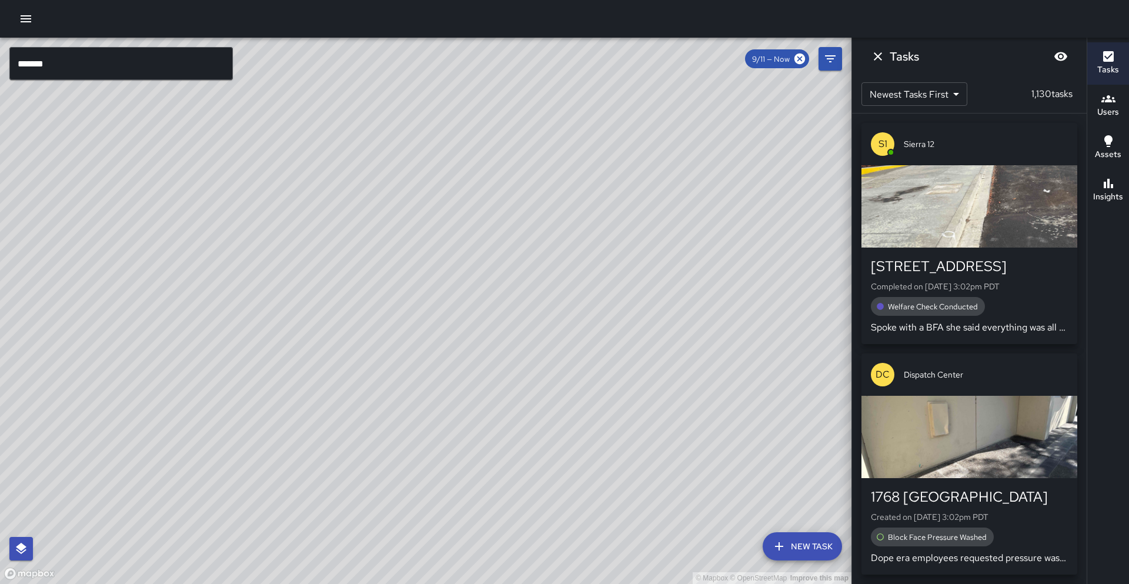
drag, startPoint x: 522, startPoint y: 435, endPoint x: 583, endPoint y: 303, distance: 145.5
click at [583, 303] on div "© Mapbox © OpenStreetMap Improve this map" at bounding box center [426, 311] width 852 height 546
drag, startPoint x: 268, startPoint y: 528, endPoint x: 282, endPoint y: 456, distance: 73.7
click at [282, 456] on div "© Mapbox © OpenStreetMap Improve this map" at bounding box center [426, 311] width 852 height 546
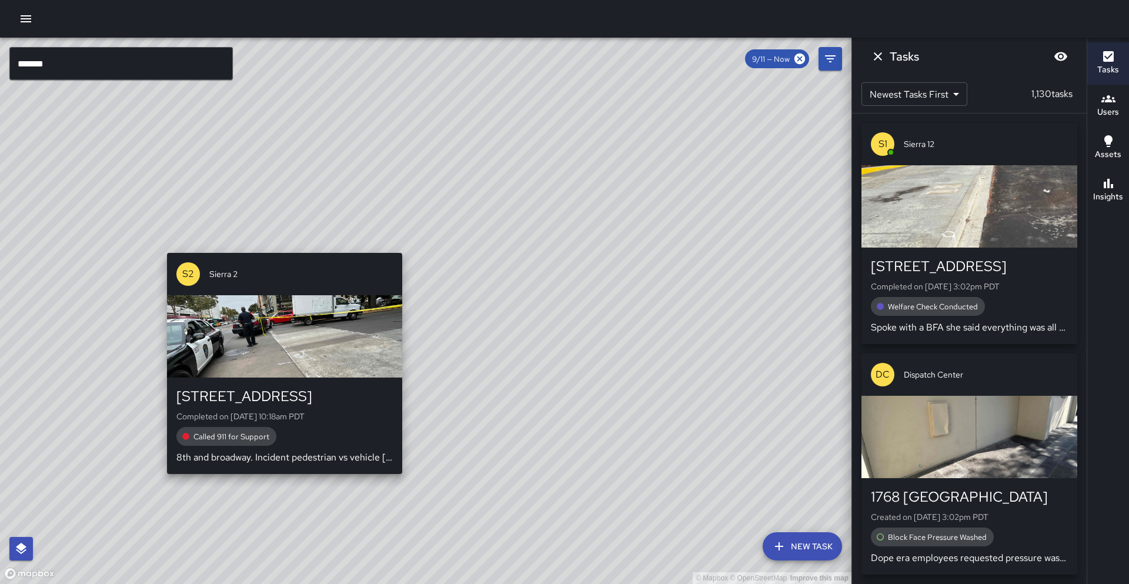
click at [292, 482] on div "© Mapbox © OpenStreetMap Improve this map S2 Sierra 2 459 8th Street Completed …" at bounding box center [426, 311] width 852 height 546
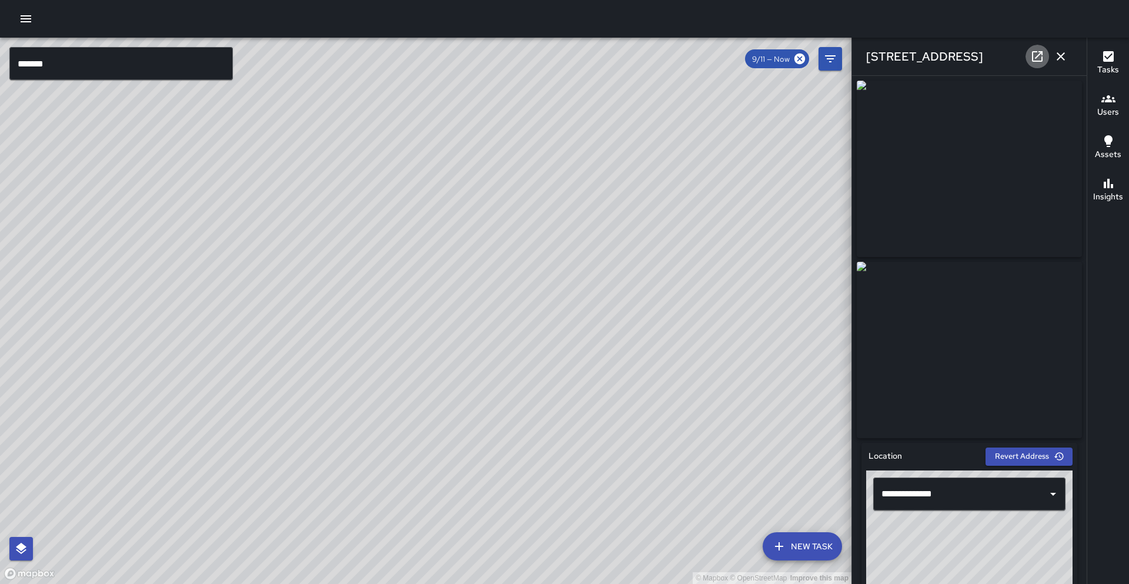
click at [1028, 62] on link at bounding box center [1038, 57] width 24 height 24
drag, startPoint x: 489, startPoint y: 228, endPoint x: 392, endPoint y: 319, distance: 134.0
click at [373, 342] on div "© Mapbox © OpenStreetMap Improve this map" at bounding box center [426, 311] width 852 height 546
click at [396, 313] on div "© Mapbox © OpenStreetMap Improve this map" at bounding box center [426, 311] width 852 height 546
drag, startPoint x: 396, startPoint y: 313, endPoint x: 406, endPoint y: 307, distance: 11.9
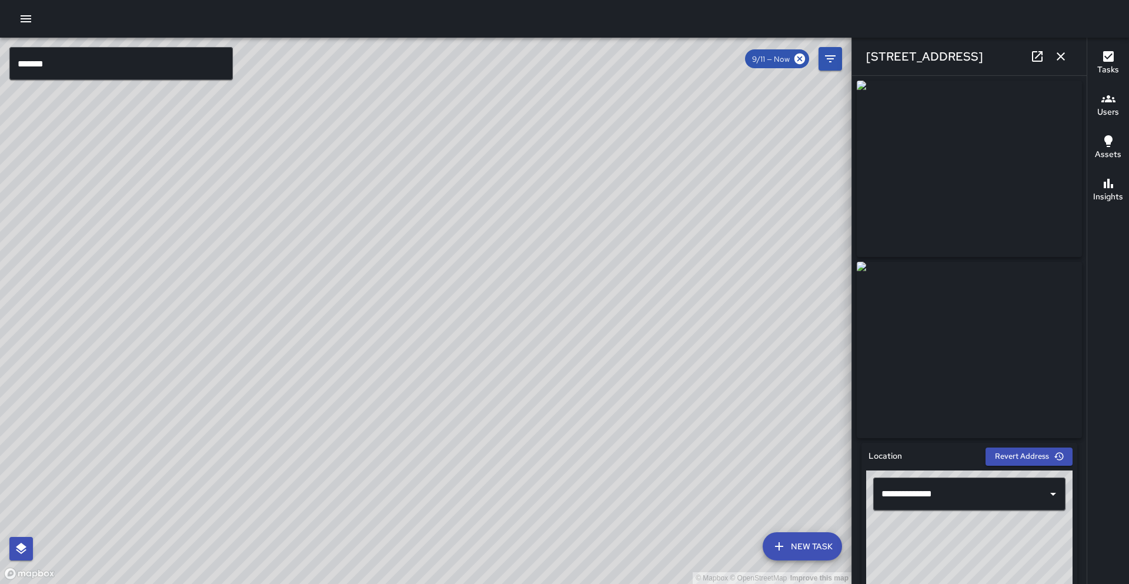
click at [371, 352] on div "© Mapbox © OpenStreetMap Improve this map" at bounding box center [426, 311] width 852 height 546
drag, startPoint x: 539, startPoint y: 171, endPoint x: 452, endPoint y: 309, distance: 162.8
click at [452, 309] on div "© Mapbox © OpenStreetMap Improve this map" at bounding box center [426, 311] width 852 height 546
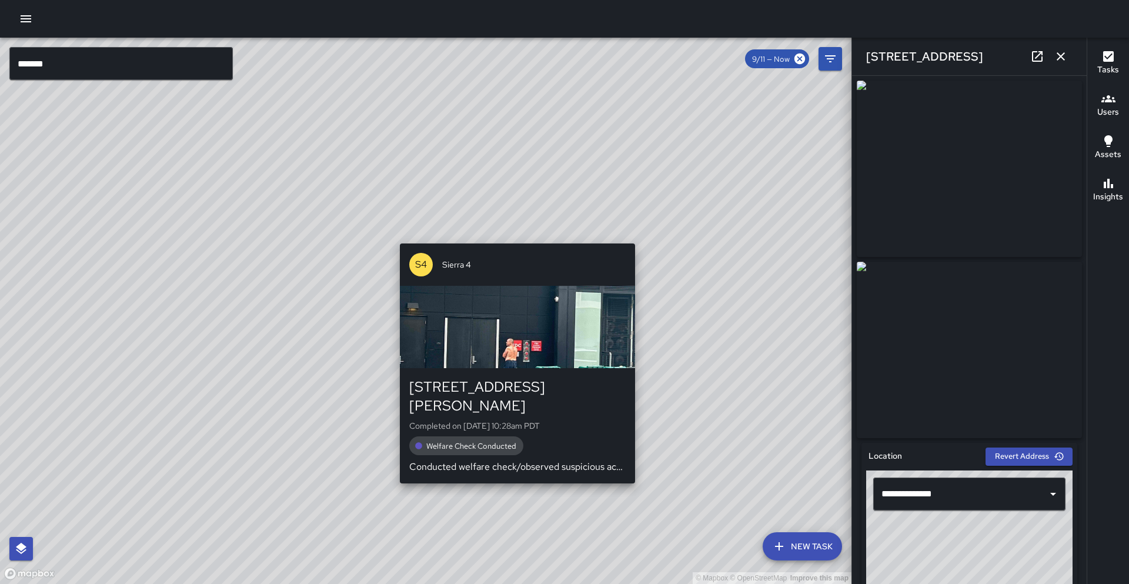
click at [512, 236] on div "© Mapbox © OpenStreetMap Improve this map S4 Sierra 4 1710 Webster Street Compl…" at bounding box center [426, 311] width 852 height 546
type input "**********"
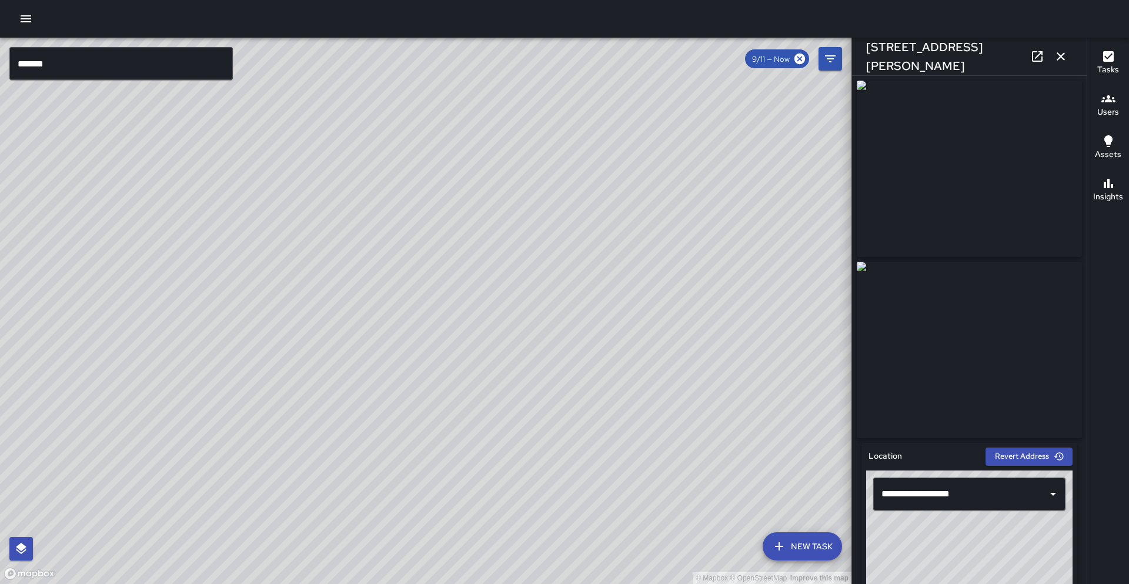
click at [1028, 50] on link at bounding box center [1038, 57] width 24 height 24
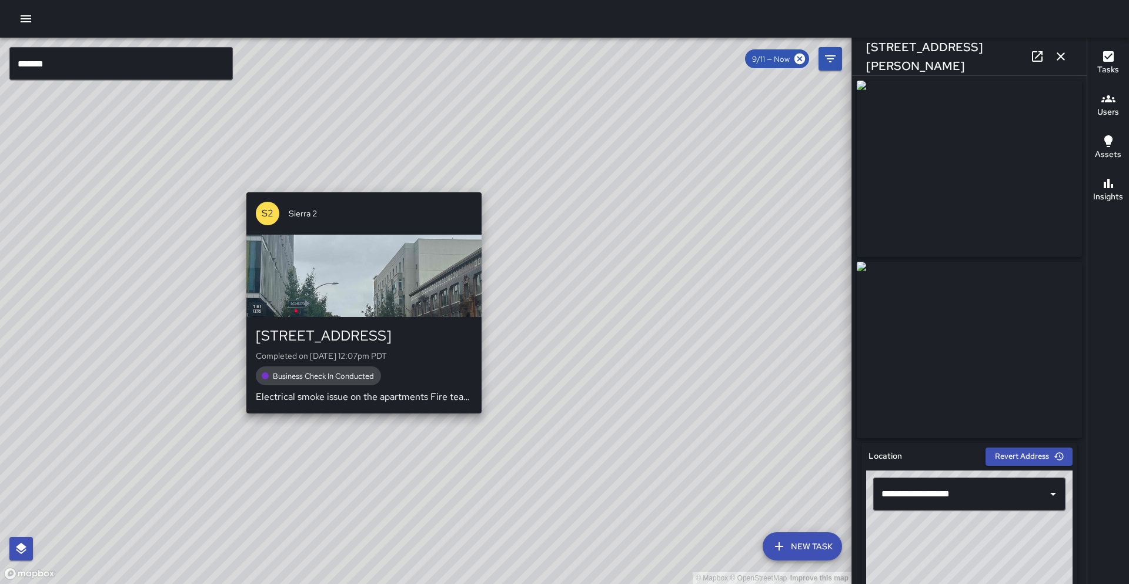
click at [359, 423] on div "© Mapbox © OpenStreetMap Improve this map S2 Sierra 2 351 17th Street Completed…" at bounding box center [426, 311] width 852 height 546
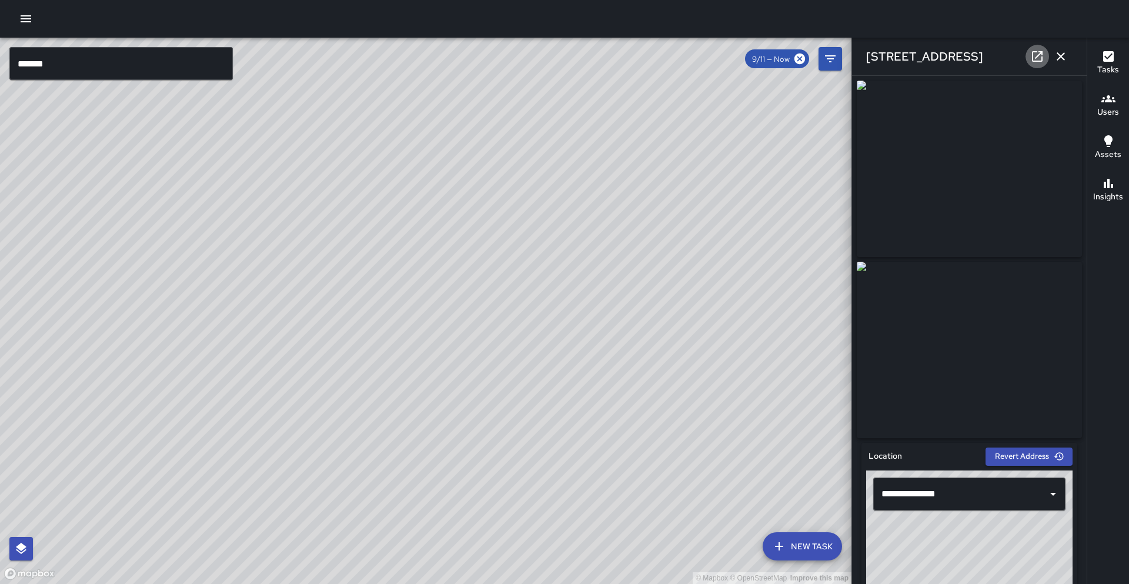
click at [1042, 53] on icon at bounding box center [1037, 56] width 11 height 11
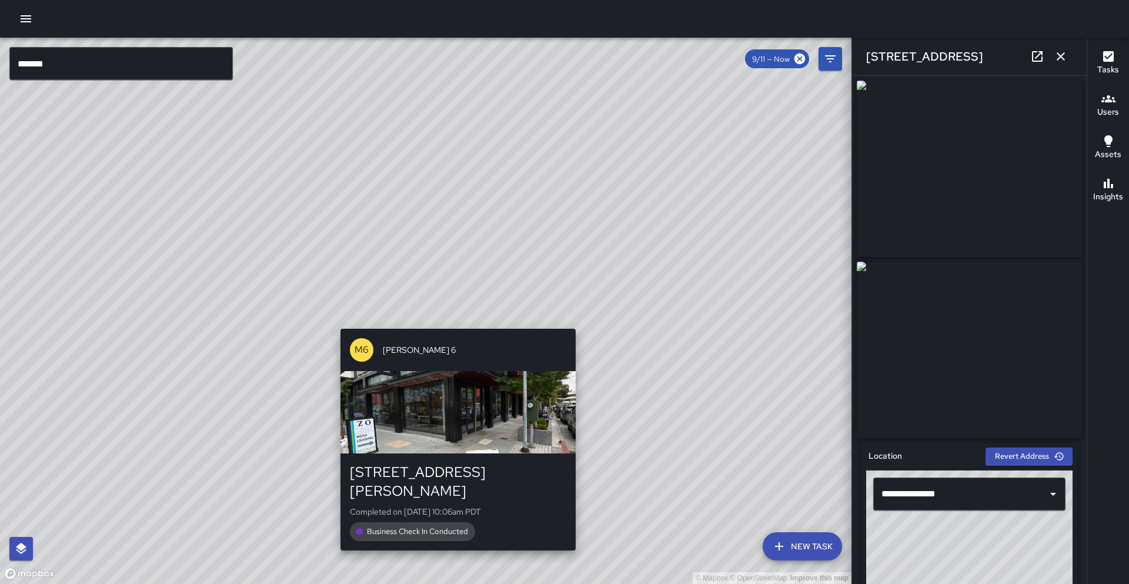
click at [456, 322] on div "© Mapbox © OpenStreetMap Improve this map M6 Mike 6 1707 Webster Street Complet…" at bounding box center [426, 311] width 852 height 546
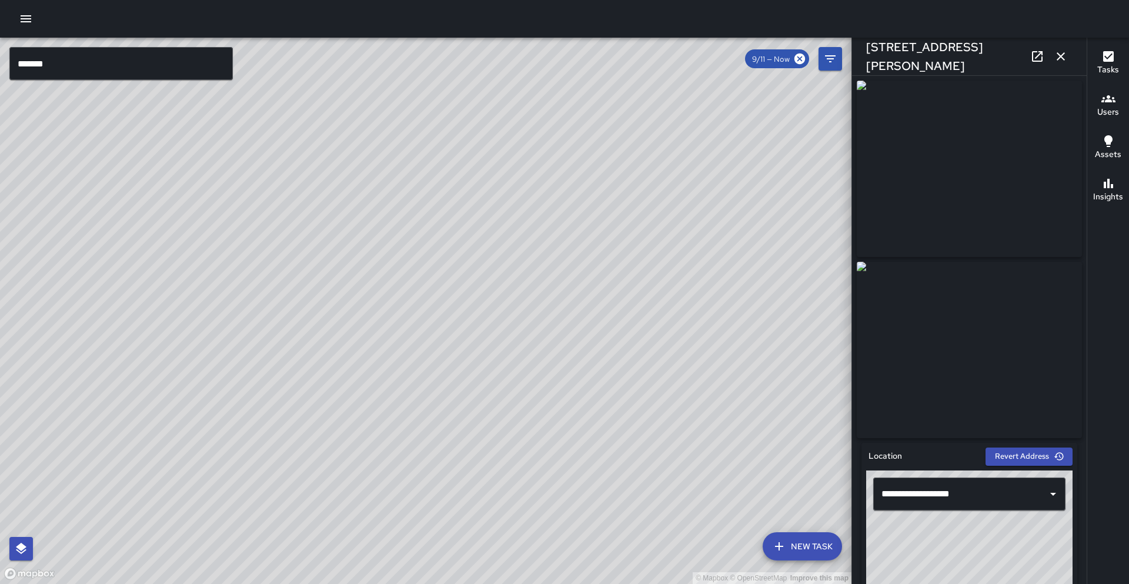
click at [456, 323] on div "© Mapbox © OpenStreetMap Improve this map M6 Mike 6 330 17th Street Completed o…" at bounding box center [426, 311] width 852 height 546
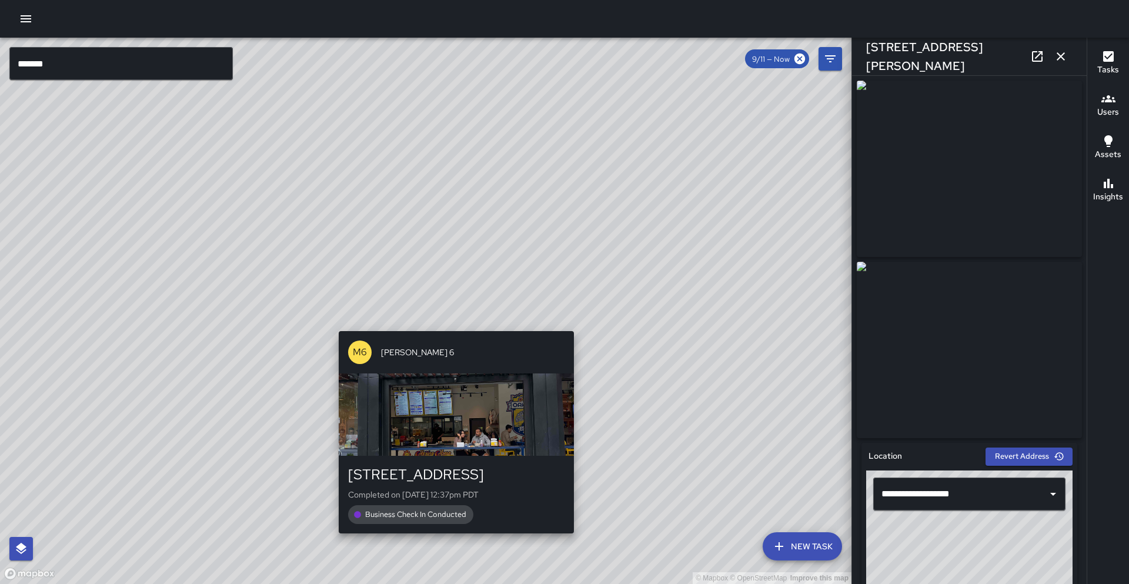
type input "**********"
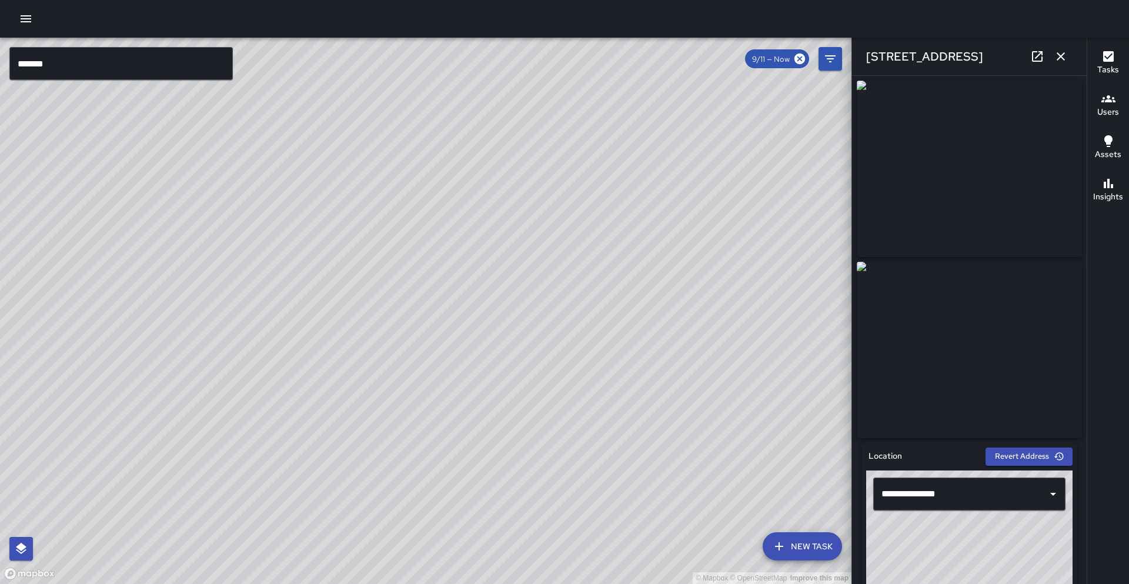
drag, startPoint x: 513, startPoint y: 272, endPoint x: 504, endPoint y: 334, distance: 63.0
click at [482, 379] on div "© Mapbox © OpenStreetMap Improve this map" at bounding box center [426, 311] width 852 height 546
drag, startPoint x: 513, startPoint y: 283, endPoint x: 475, endPoint y: 376, distance: 100.5
click at [475, 376] on div "© Mapbox © OpenStreetMap Improve this map" at bounding box center [426, 311] width 852 height 546
drag, startPoint x: 504, startPoint y: 271, endPoint x: 541, endPoint y: 178, distance: 100.0
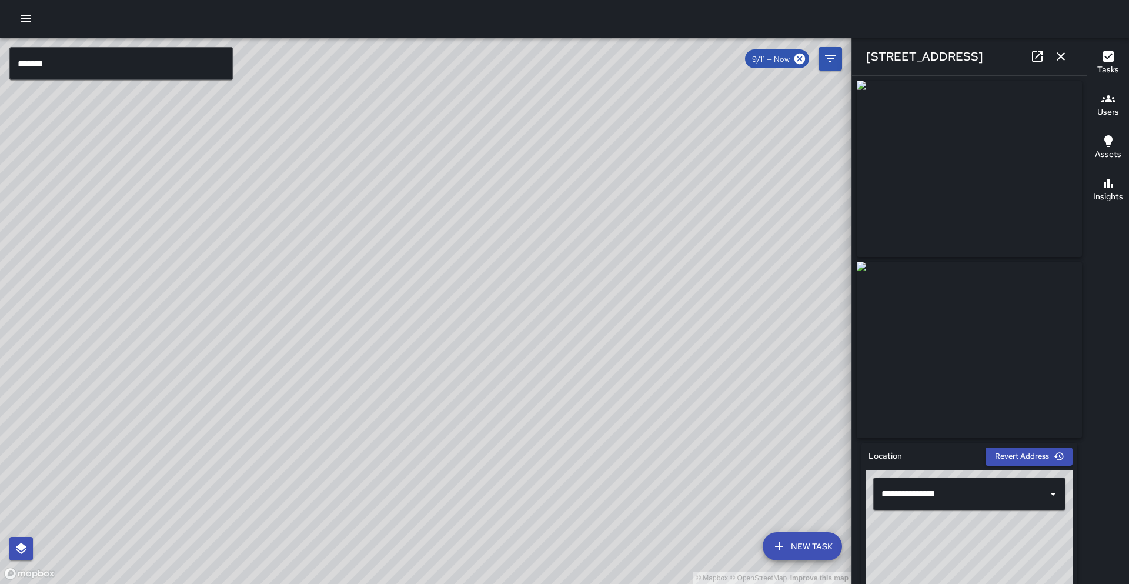
click at [541, 178] on div "© Mapbox © OpenStreetMap Improve this map" at bounding box center [426, 311] width 852 height 546
drag, startPoint x: 560, startPoint y: 327, endPoint x: 674, endPoint y: 189, distance: 178.9
click at [674, 189] on div "© Mapbox © OpenStreetMap Improve this map" at bounding box center [426, 311] width 852 height 546
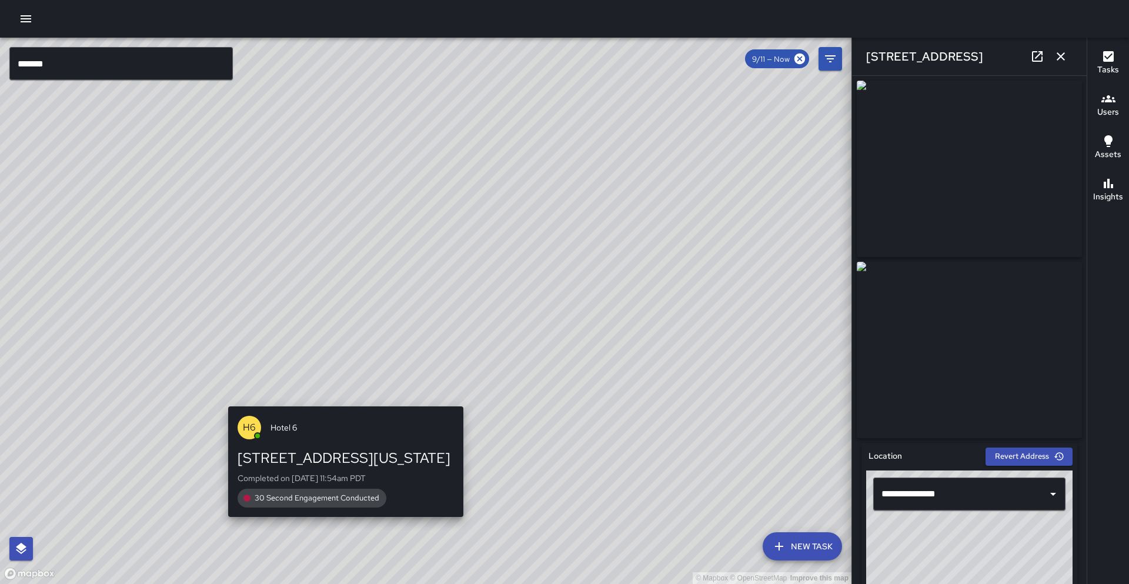
drag, startPoint x: 321, startPoint y: 471, endPoint x: 343, endPoint y: 399, distance: 75.7
click at [343, 399] on div "© Mapbox © OpenStreetMap Improve this map H6 Hotel 6 902 Washington Street Comp…" at bounding box center [426, 311] width 852 height 546
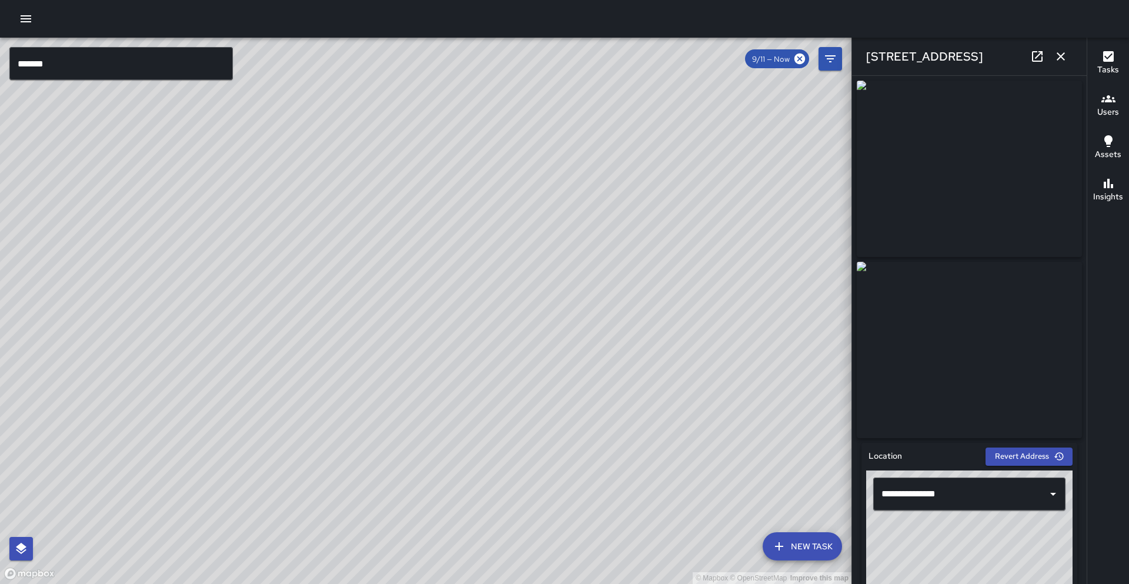
drag, startPoint x: 291, startPoint y: 413, endPoint x: 285, endPoint y: 360, distance: 53.8
click at [285, 360] on div "© Mapbox © OpenStreetMap Improve this map" at bounding box center [426, 311] width 852 height 546
drag, startPoint x: 266, startPoint y: 269, endPoint x: 212, endPoint y: 348, distance: 95.3
click at [212, 348] on div "© Mapbox © OpenStreetMap Improve this map" at bounding box center [426, 311] width 852 height 546
drag, startPoint x: 359, startPoint y: 502, endPoint x: 285, endPoint y: 426, distance: 106.0
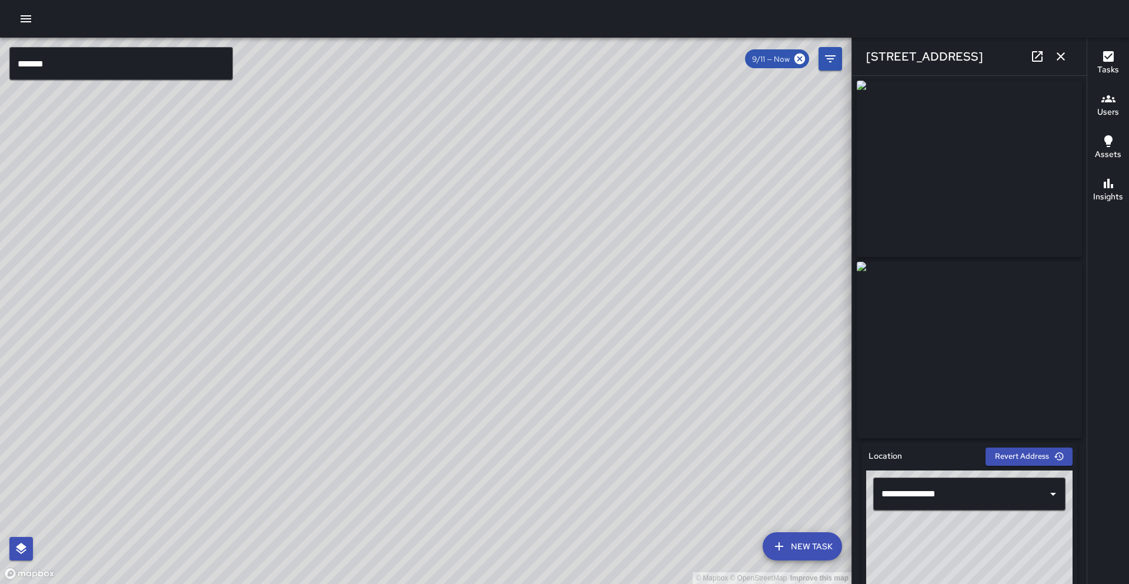
click at [285, 426] on div "© Mapbox © OpenStreetMap Improve this map" at bounding box center [426, 311] width 852 height 546
click at [1053, 59] on button "button" at bounding box center [1061, 57] width 24 height 24
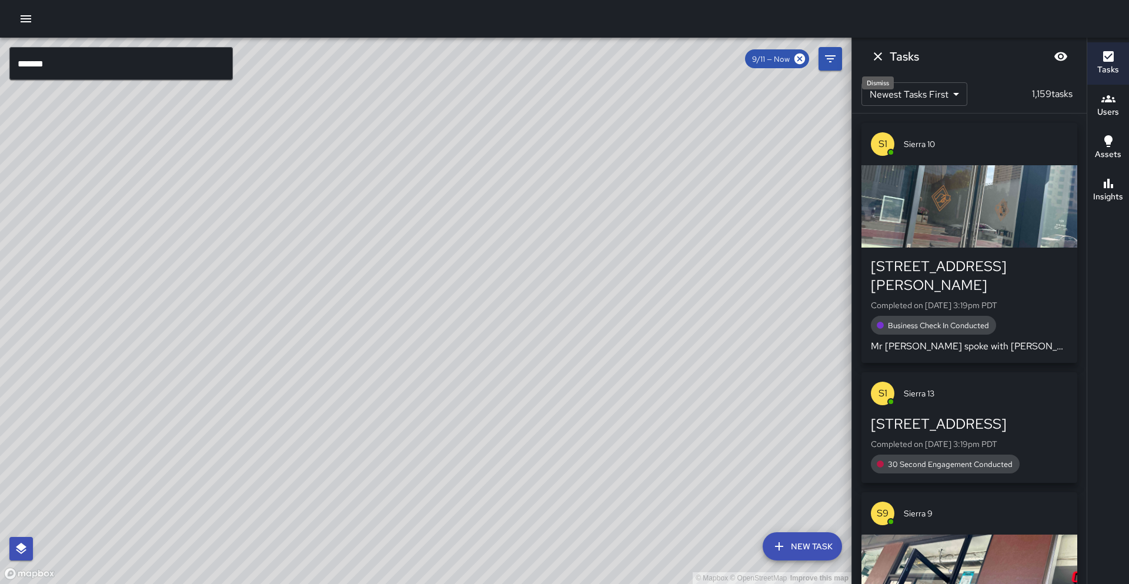
click at [874, 63] on icon "Dismiss" at bounding box center [878, 56] width 14 height 14
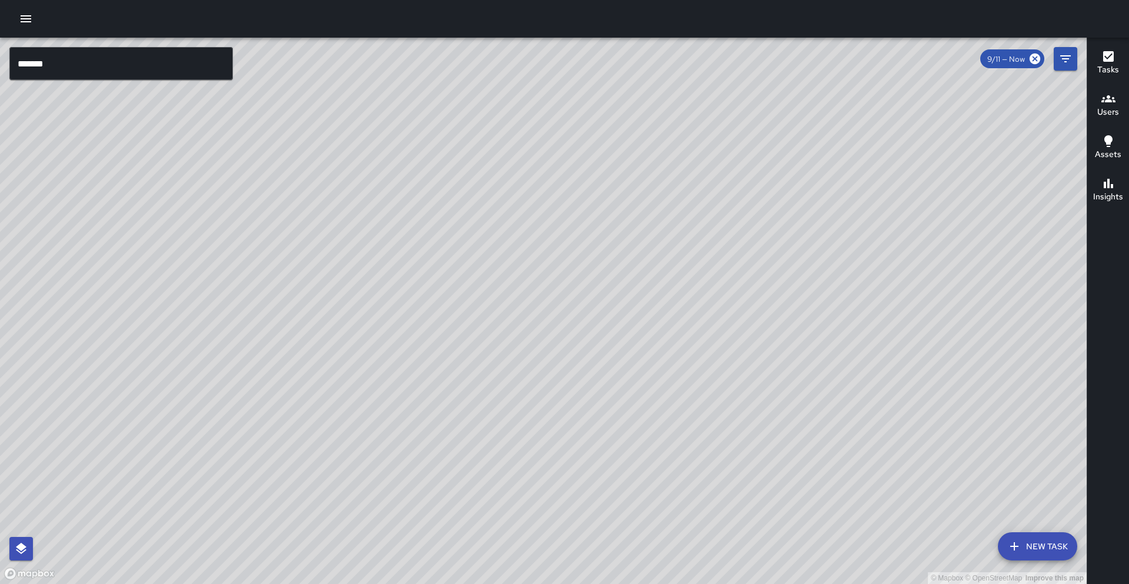
drag, startPoint x: 871, startPoint y: 142, endPoint x: 768, endPoint y: 433, distance: 309.0
click at [768, 433] on div "© Mapbox © OpenStreetMap Improve this map" at bounding box center [543, 311] width 1087 height 546
drag, startPoint x: 623, startPoint y: 426, endPoint x: 460, endPoint y: 262, distance: 231.2
click at [459, 262] on div "© Mapbox © OpenStreetMap Improve this map" at bounding box center [543, 311] width 1087 height 546
